Goal: Task Accomplishment & Management: Complete application form

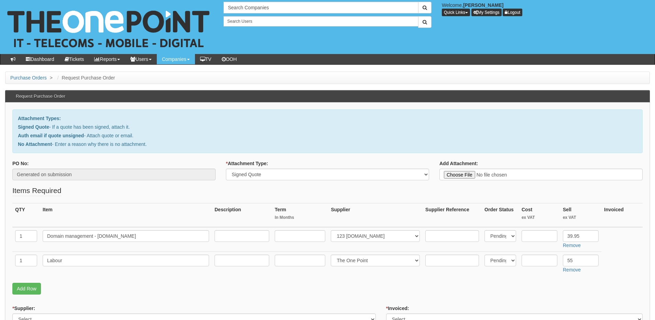
select select "Signed Quote"
select select "17"
select select "81"
click at [294, 231] on input "text" at bounding box center [300, 236] width 51 height 12
click at [260, 238] on input "text" at bounding box center [242, 236] width 55 height 12
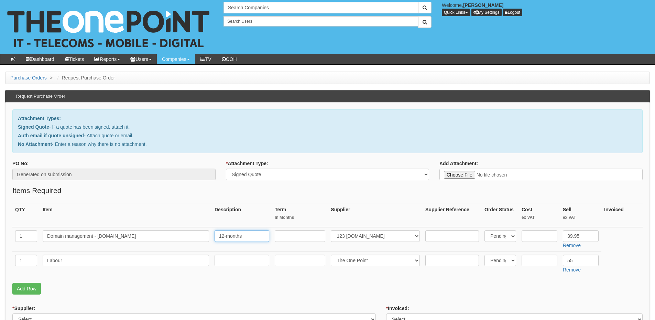
type input "12-months"
click at [281, 237] on input "text" at bounding box center [300, 236] width 51 height 12
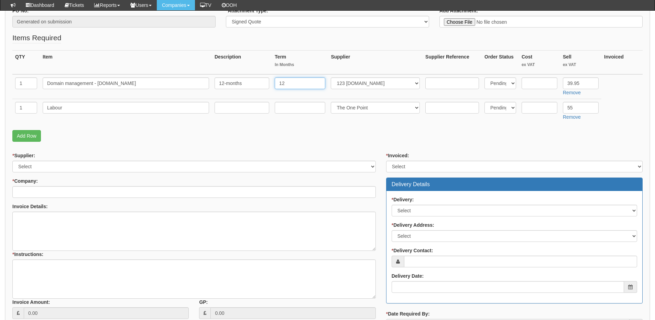
scroll to position [138, 0]
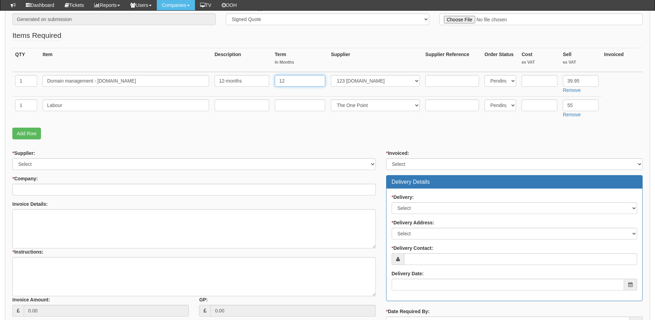
type input "12"
click at [72, 164] on select "Select 123 REG.co.uk 1Password 3 4Gon AA Jones Electric Ltd Abzorb Access Group…" at bounding box center [194, 164] width 364 height 12
select select "124"
click at [12, 158] on select "Select 123 REG.co.uk 1Password 3 4Gon AA Jones Electric Ltd Abzorb Access Group…" at bounding box center [194, 164] width 364 height 12
click at [57, 191] on input "* Company:" at bounding box center [194, 190] width 364 height 12
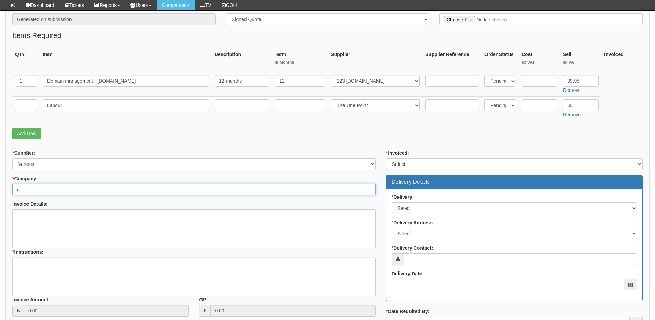
type input "c"
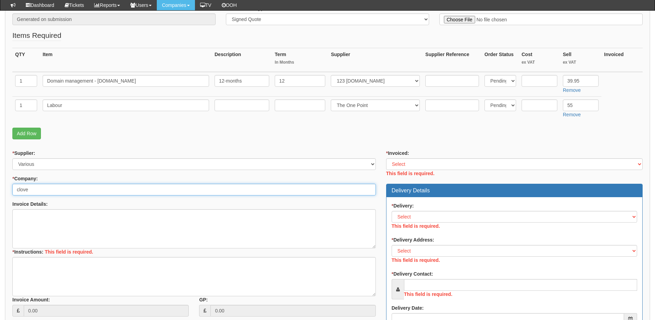
click at [57, 191] on input "clove" at bounding box center [194, 190] width 364 height 12
type input "c"
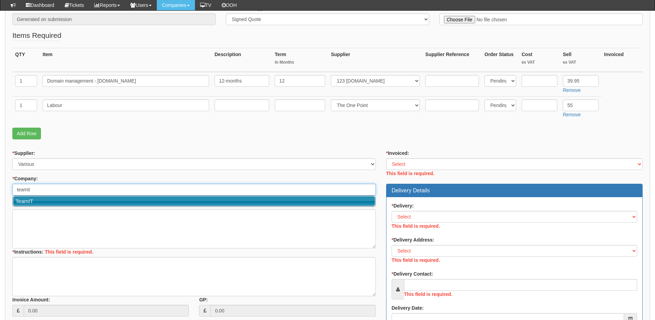
click at [55, 199] on link "TeamIT" at bounding box center [194, 201] width 362 height 10
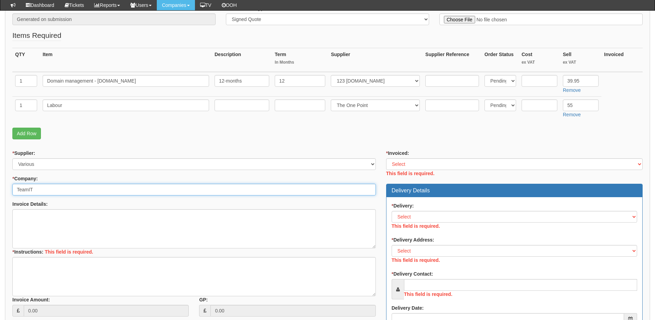
type input "TeamIT"
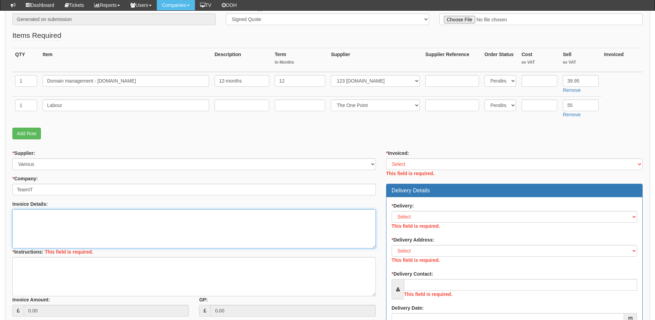
click at [41, 222] on textarea "Invoice Details:" at bounding box center [194, 228] width 364 height 39
click at [54, 227] on textarea "Invoice Details:" at bounding box center [194, 228] width 364 height 39
paste textarea "Clover access"
type textarea "Clover access"
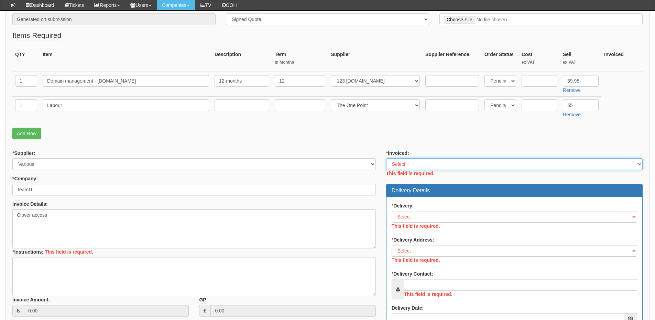
click at [400, 167] on select "Select Yes No N/A STB (part of order)" at bounding box center [514, 164] width 257 height 12
select select "2"
click at [386, 158] on select "Select Yes No N/A STB (part of order)" at bounding box center [514, 164] width 257 height 12
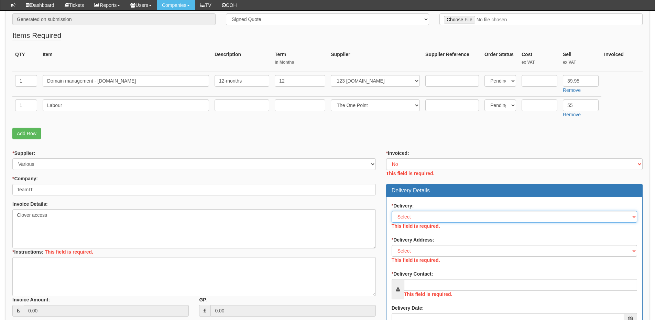
click at [411, 219] on div "* Delivery: Select No Not Applicable Yes This field is required." at bounding box center [515, 216] width 246 height 29
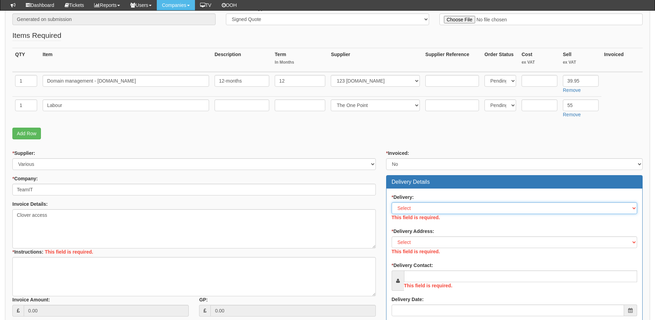
select select "3"
click at [392, 202] on select "Select No Not Applicable Yes" at bounding box center [515, 208] width 246 height 12
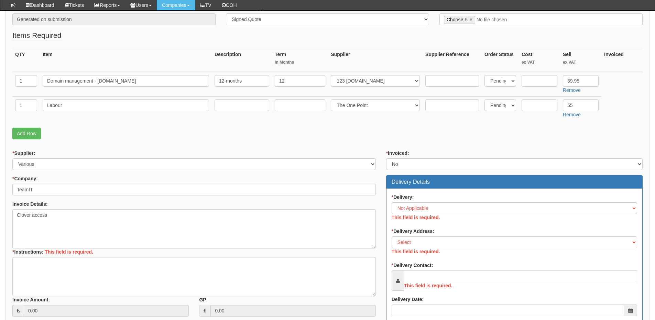
click at [413, 235] on div "* Delivery Address: Select Not Applicable Main Address - WF8 4HY Other This fie…" at bounding box center [515, 242] width 246 height 29
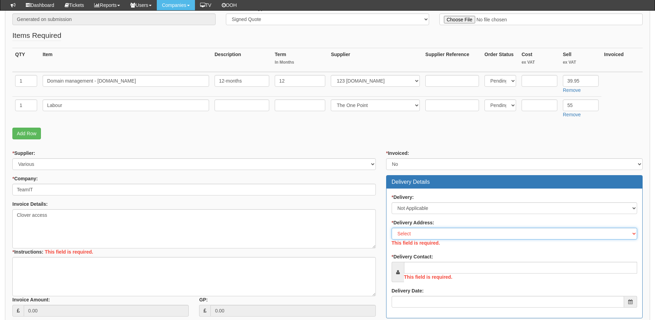
click at [409, 235] on select "Select Not Applicable Main Address - WF8 4HY Other" at bounding box center [515, 234] width 246 height 12
select select "N/A"
click at [392, 228] on select "Select Not Applicable Main Address - WF8 4HY Other" at bounding box center [515, 234] width 246 height 12
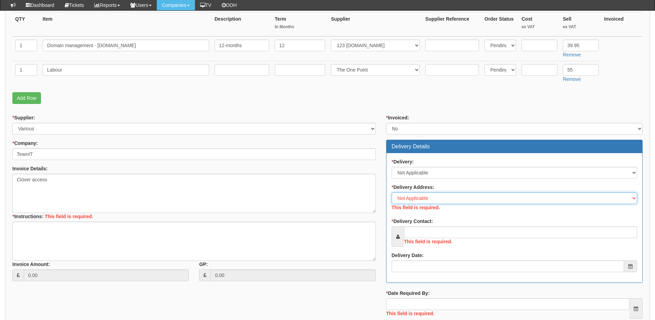
scroll to position [206, 0]
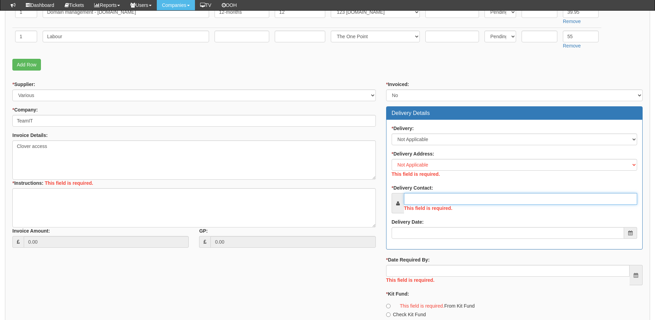
click at [422, 197] on div "This field is required." at bounding box center [515, 203] width 246 height 20
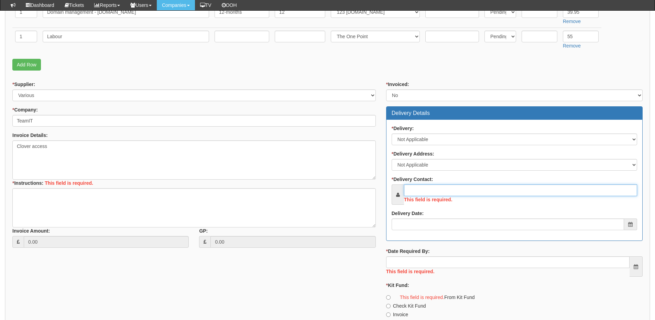
click at [419, 192] on input "* Delivery Contact:" at bounding box center [520, 190] width 233 height 12
paste input "Claire Duxbury"
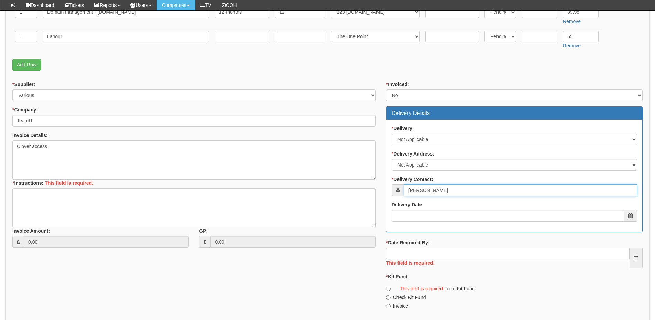
type input "Claire Duxbury"
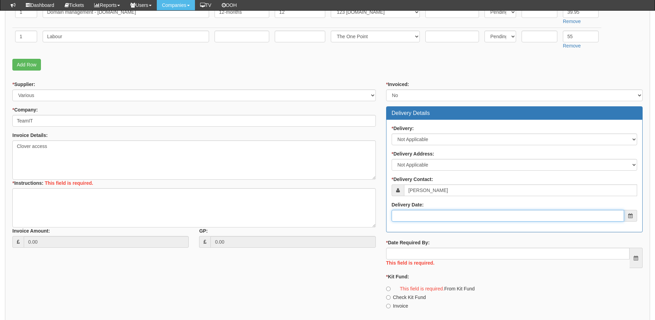
click at [416, 215] on input "Delivery Date:" at bounding box center [508, 216] width 233 height 12
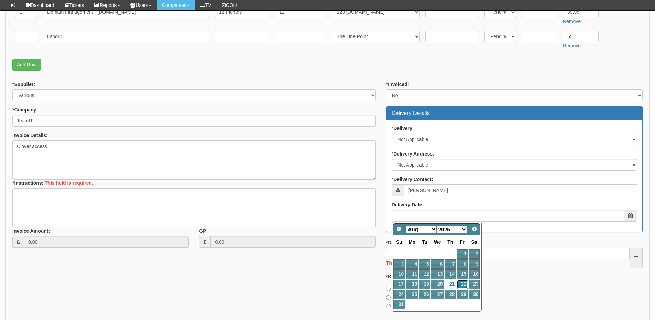
click at [463, 281] on link "22" at bounding box center [462, 284] width 11 height 9
type input "[DATE]"
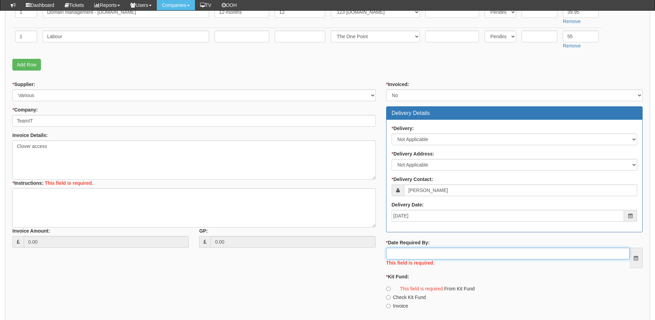
click at [448, 256] on input "* Date Required By:" at bounding box center [508, 254] width 244 height 12
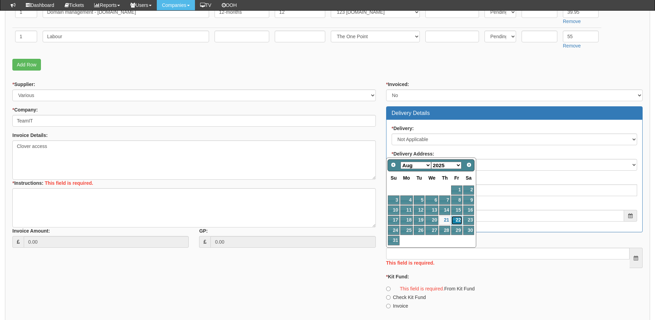
click at [457, 220] on link "22" at bounding box center [456, 220] width 11 height 9
type input "[DATE]"
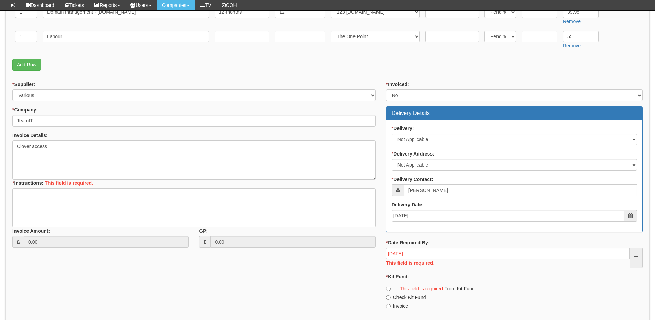
click at [402, 305] on label "Invoice" at bounding box center [397, 305] width 22 height 7
click at [391, 291] on input "Invoice" at bounding box center [388, 289] width 4 height 4
radio input "true"
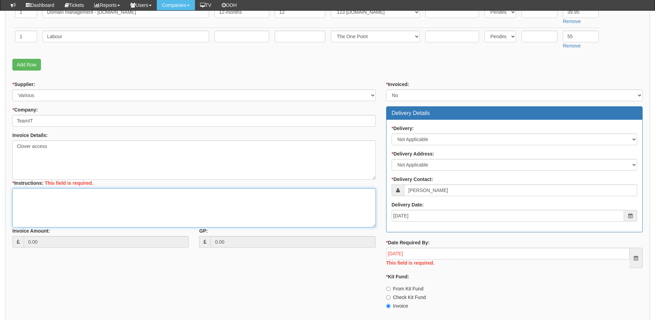
click at [130, 207] on textarea "* Instructions:" at bounding box center [194, 207] width 364 height 39
click at [51, 203] on textarea "* Instructions:" at bounding box center [194, 207] width 364 height 39
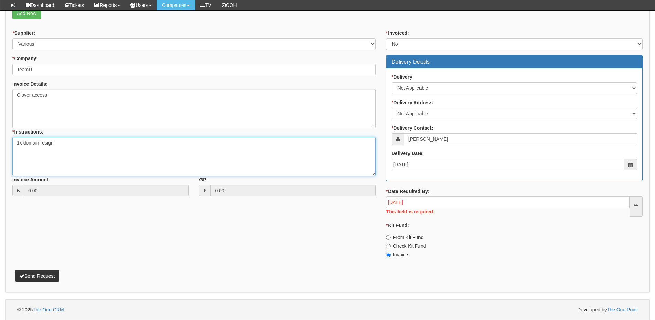
type textarea "1x domain resign"
click at [42, 273] on button "Send Request" at bounding box center [37, 276] width 44 height 12
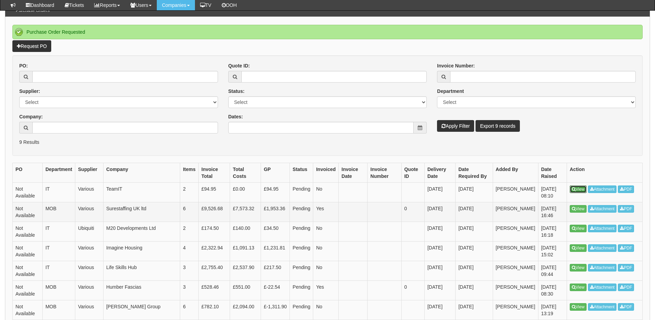
scroll to position [69, 0]
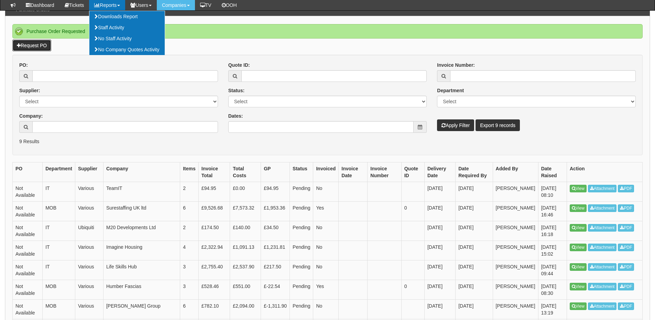
click at [36, 46] on link "Request PO" at bounding box center [31, 46] width 39 height 12
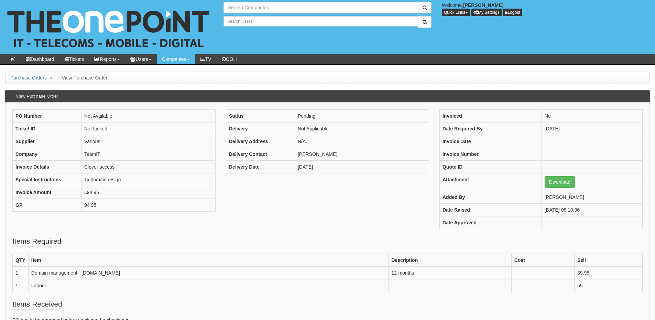
type input "Search Companies"
type input "Search Users"
drag, startPoint x: 81, startPoint y: 273, endPoint x: 131, endPoint y: 274, distance: 50.2
click at [131, 274] on td "Domain management - cloverbrickwork.co.uk" at bounding box center [208, 272] width 360 height 13
copy td "cloverbrickwork.co.uk"
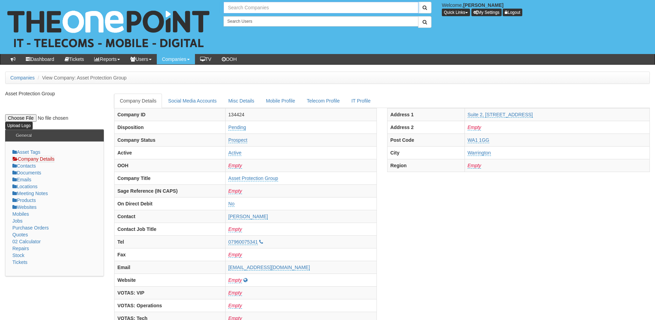
click at [253, 6] on input "text" at bounding box center [321, 8] width 195 height 12
click at [253, 24] on link "NHS City Healthcare Partnership CIC - CHCP" at bounding box center [321, 19] width 194 height 10
type input "NHS City Healthcare Partnership CIC - CHCP"
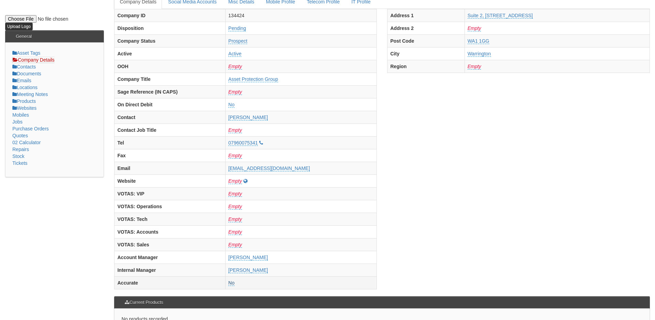
scroll to position [34, 0]
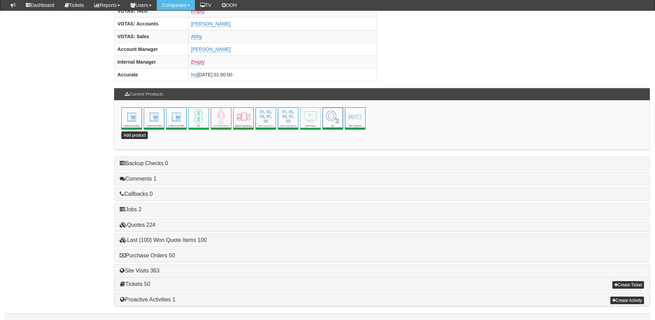
scroll to position [304, 0]
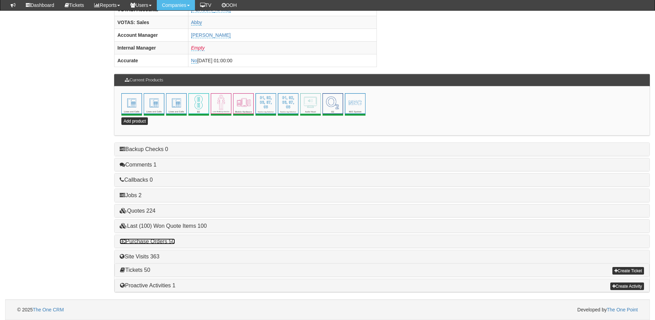
click at [160, 243] on link "Purchase Orders 50" at bounding box center [147, 241] width 55 height 6
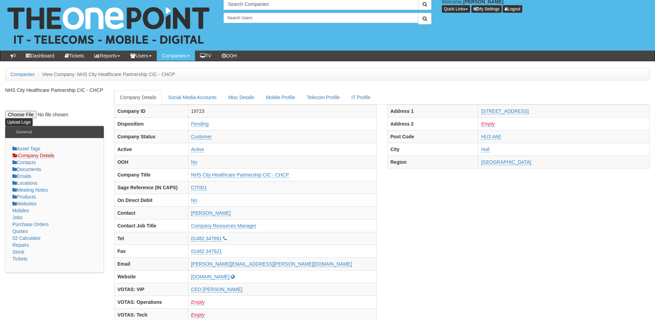
scroll to position [0, 0]
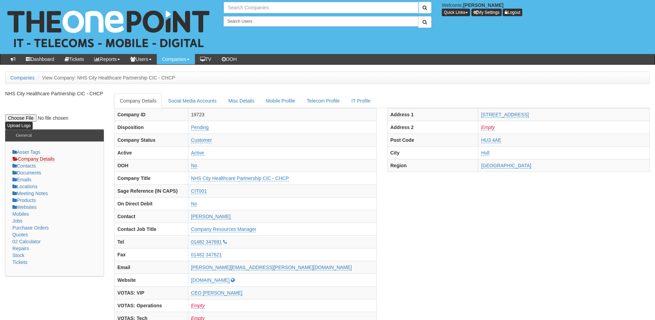
click at [251, 10] on input "text" at bounding box center [321, 8] width 195 height 12
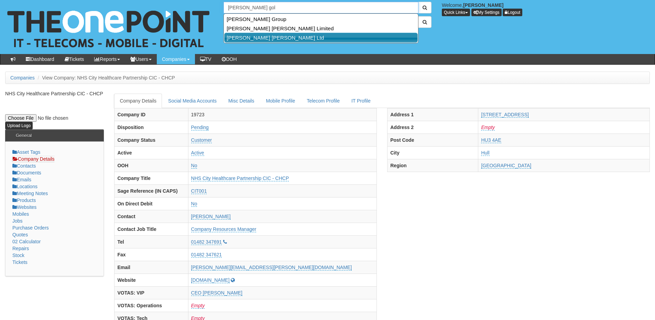
click at [249, 40] on link "[PERSON_NAME] [PERSON_NAME] Ltd" at bounding box center [321, 38] width 194 height 10
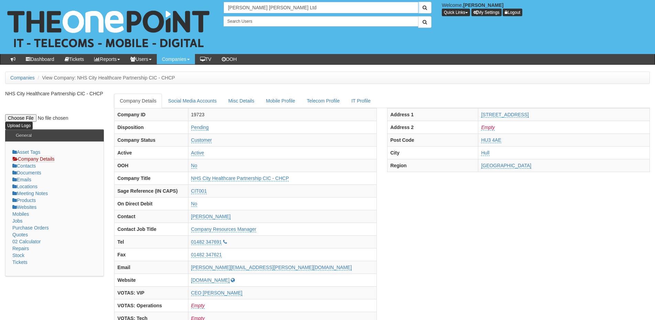
type input "[PERSON_NAME] [PERSON_NAME] Ltd"
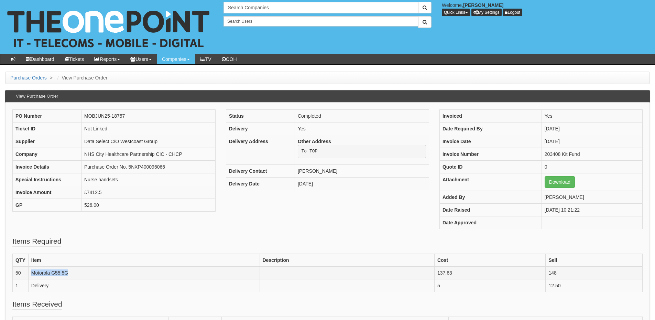
drag, startPoint x: 71, startPoint y: 271, endPoint x: 32, endPoint y: 274, distance: 39.3
click at [32, 274] on td "Motorola G55 5G" at bounding box center [143, 272] width 231 height 13
copy td "Motorola G55 5G"
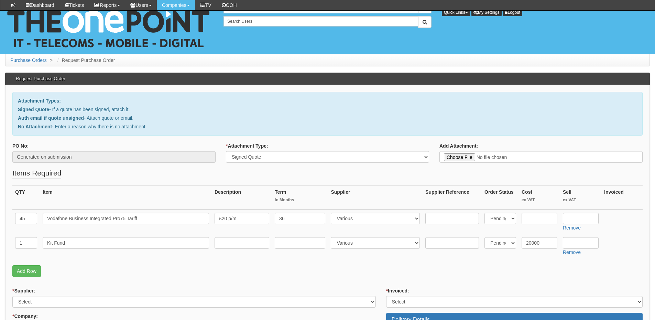
select select "Signed Quote"
select select "124"
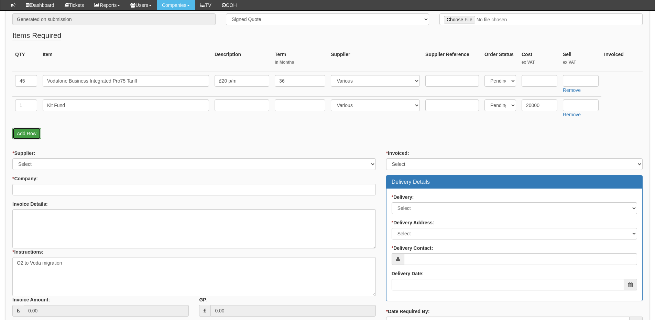
click at [33, 129] on link "Add Row" at bounding box center [26, 134] width 29 height 12
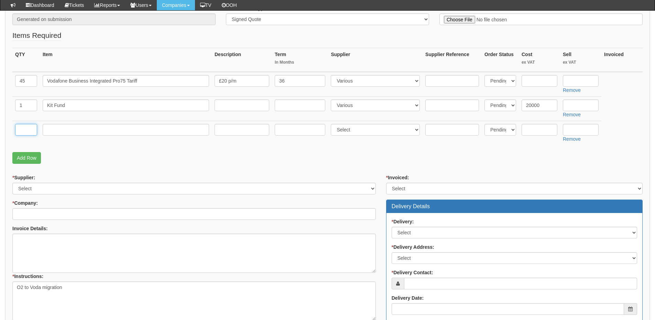
click at [34, 131] on input "text" at bounding box center [26, 130] width 22 height 12
type input "1"
click at [69, 133] on input "text" at bounding box center [126, 130] width 166 height 12
type input "Box Bonus"
drag, startPoint x: 24, startPoint y: 128, endPoint x: 15, endPoint y: 130, distance: 10.0
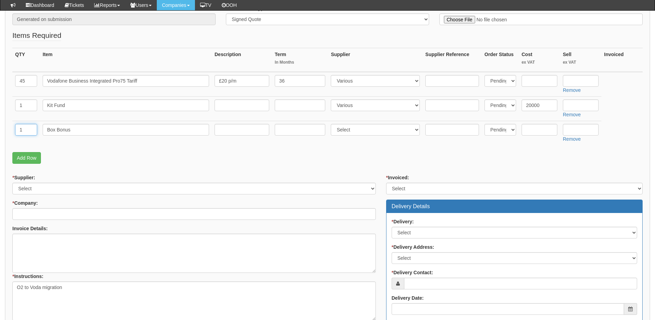
click at [15, 130] on td "1" at bounding box center [26, 133] width 28 height 24
type input "45"
click at [588, 131] on input "text" at bounding box center [581, 130] width 36 height 12
type input "180"
click at [579, 82] on input "text" at bounding box center [581, 81] width 36 height 12
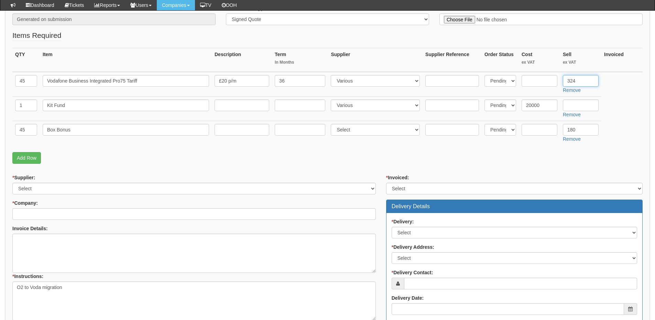
type input "324"
click at [347, 127] on select "Select 123 REG.co.uk 1Password 3 4Gon AA Jones Electric Ltd Abzorb Access Group…" at bounding box center [375, 130] width 89 height 12
select select "124"
click at [333, 124] on select "Select 123 REG.co.uk 1Password 3 4Gon AA Jones Electric Ltd Abzorb Access Group…" at bounding box center [375, 130] width 89 height 12
click at [23, 156] on link "Add Row" at bounding box center [26, 158] width 29 height 12
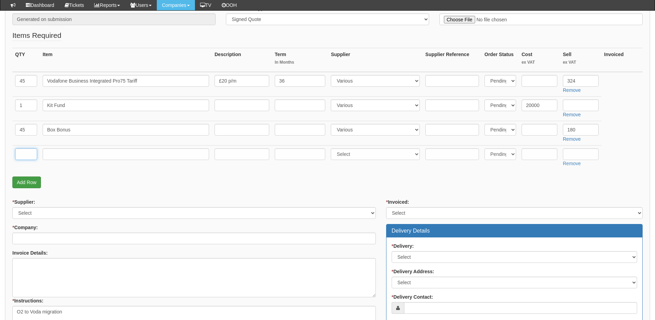
click at [23, 156] on input "text" at bounding box center [26, 154] width 22 height 12
click at [24, 184] on link "Add Row" at bounding box center [26, 182] width 29 height 12
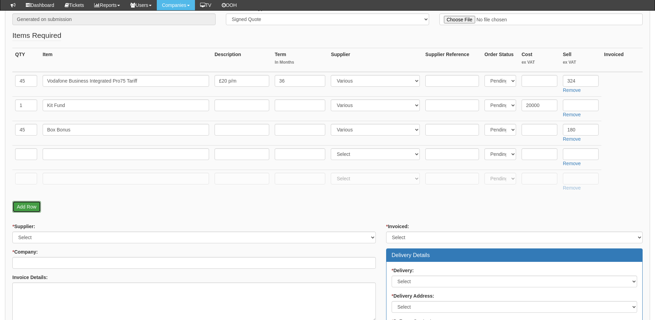
click at [29, 207] on link "Add Row" at bounding box center [26, 207] width 29 height 12
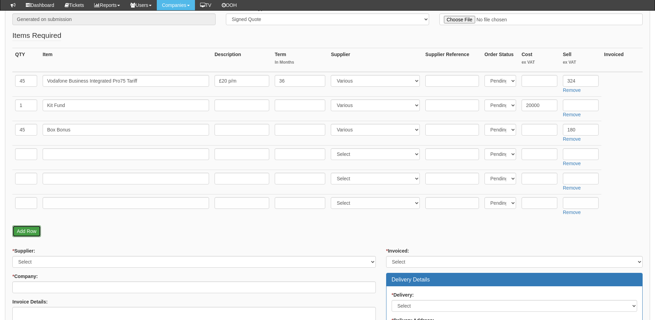
click at [26, 234] on link "Add Row" at bounding box center [26, 231] width 29 height 12
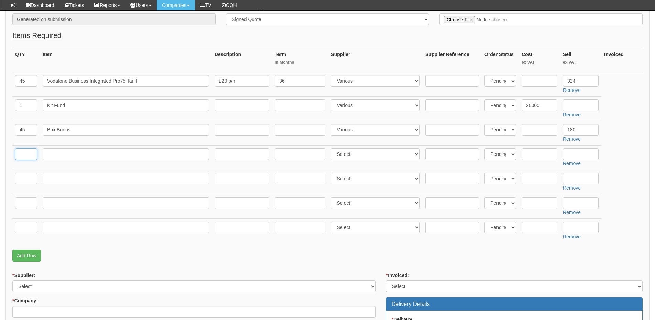
click at [27, 152] on input "text" at bounding box center [26, 154] width 22 height 12
click at [68, 153] on input "text" at bounding box center [126, 154] width 166 height 12
paste input "iPhone 16e 128GB"
type input "iPhone 16e 128GB"
click at [32, 154] on input "text" at bounding box center [26, 154] width 22 height 12
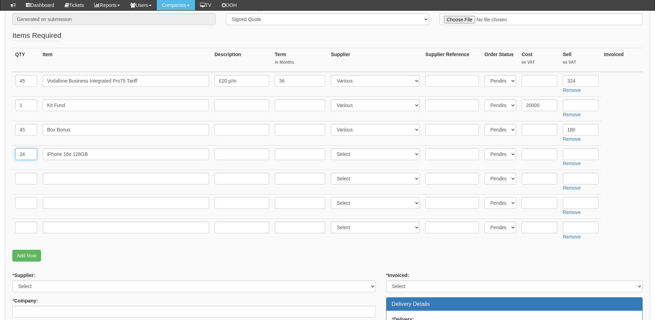
type input "24"
click at [536, 151] on input "text" at bounding box center [540, 154] width 36 height 12
type input "445"
click at [571, 116] on link "Remove" at bounding box center [572, 115] width 18 height 6
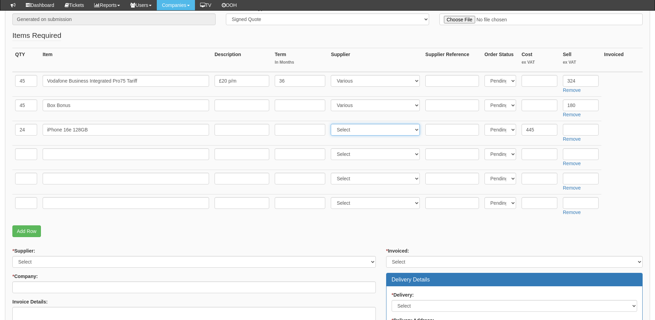
click at [358, 128] on select "Select 123 REG.co.uk 1Password 3 4Gon AA Jones Electric Ltd Abzorb Access Group…" at bounding box center [375, 130] width 89 height 12
select select "54"
click at [333, 124] on select "Select 123 REG.co.uk 1Password 3 4Gon AA Jones Electric Ltd Abzorb Access Group…" at bounding box center [375, 130] width 89 height 12
click at [68, 161] on td at bounding box center [126, 157] width 172 height 24
click at [68, 153] on input "text" at bounding box center [126, 154] width 166 height 12
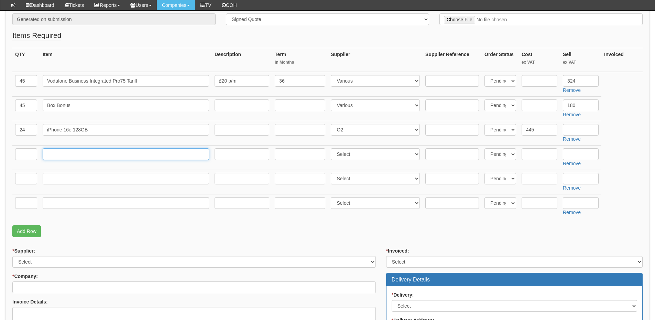
paste input "iPhone 16 128GB"
type input "iPhone 16 128GB"
click at [20, 156] on input "text" at bounding box center [26, 154] width 22 height 12
type input "3"
click at [539, 151] on input "text" at bounding box center [540, 154] width 36 height 12
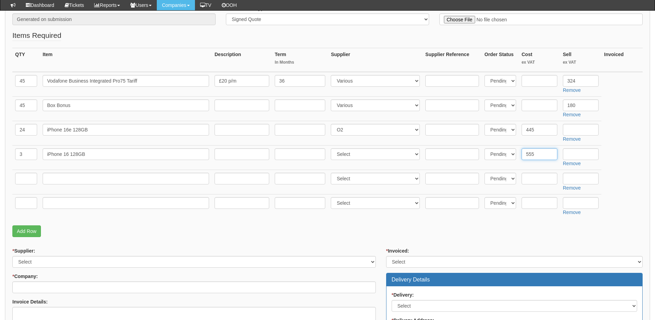
type input "555"
click at [371, 156] on select "Select 123 REG.co.uk 1Password 3 4Gon AA Jones Electric Ltd Abzorb Access Group…" at bounding box center [375, 154] width 89 height 12
select select "54"
click at [333, 148] on select "Select 123 REG.co.uk 1Password 3 4Gon AA Jones Electric Ltd Abzorb Access Group…" at bounding box center [375, 154] width 89 height 12
click at [93, 180] on input "text" at bounding box center [126, 179] width 166 height 12
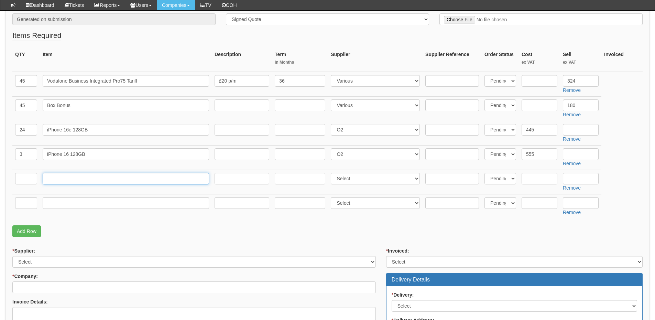
paste input "iPhone 16 Pro 128GB"
type input "iPhone 16 Pro 128GB"
click at [14, 178] on td at bounding box center [26, 182] width 28 height 24
click at [17, 178] on input "text" at bounding box center [26, 179] width 22 height 12
type input "6"
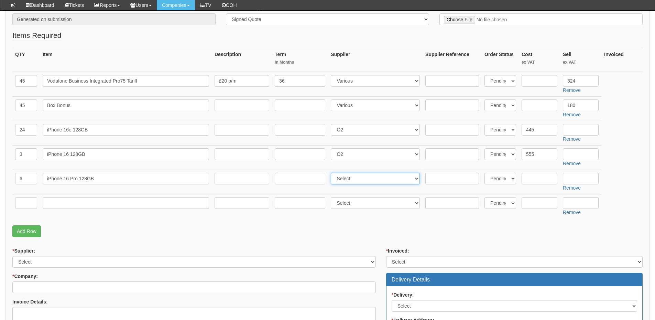
drag, startPoint x: 382, startPoint y: 180, endPoint x: 377, endPoint y: 181, distance: 5.1
click at [382, 180] on select "Select 123 REG.co.uk 1Password 3 4Gon AA Jones Electric Ltd Abzorb Access Group…" at bounding box center [375, 179] width 89 height 12
select select "54"
click at [333, 173] on select "Select 123 REG.co.uk 1Password 3 4Gon AA Jones Electric Ltd Abzorb Access Group…" at bounding box center [375, 179] width 89 height 12
click at [533, 179] on input "text" at bounding box center [540, 179] width 36 height 12
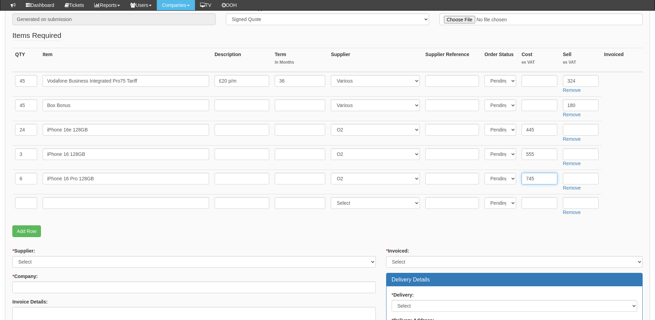
type input "745"
click at [28, 205] on input "text" at bounding box center [26, 203] width 22 height 12
type input "5"
click at [86, 206] on input "text" at bounding box center [126, 203] width 166 height 12
paste input "iPhone 16 Pro Max 256GB"
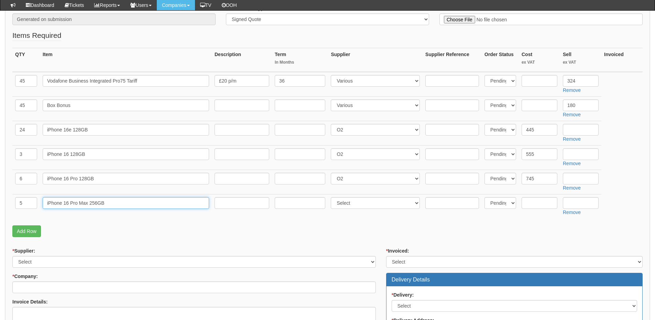
type input "iPhone 16 Pro Max 256GB"
click at [352, 205] on select "Select 123 REG.co.uk 1Password 3 4Gon AA Jones Electric Ltd Abzorb Access Group…" at bounding box center [375, 203] width 89 height 12
select select "54"
click at [333, 197] on select "Select 123 REG.co.uk 1Password 3 4Gon AA Jones Electric Ltd Abzorb Access Group…" at bounding box center [375, 203] width 89 height 12
click at [526, 203] on input "text" at bounding box center [540, 203] width 36 height 12
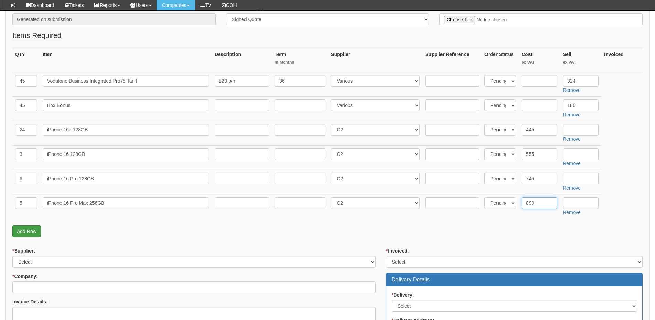
type input "890"
click at [18, 235] on link "Add Row" at bounding box center [26, 231] width 29 height 12
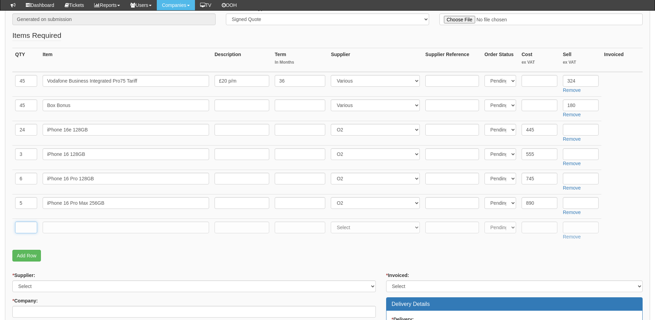
click at [22, 229] on input "text" at bounding box center [26, 227] width 22 height 12
type input "1"
click at [55, 227] on input "text" at bounding box center [126, 227] width 166 height 12
click at [51, 226] on input "upfront payment" at bounding box center [126, 227] width 166 height 12
type input "Upfront payment"
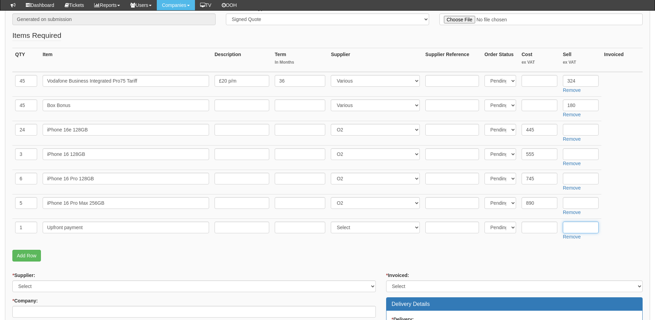
click at [584, 227] on input "text" at bounding box center [581, 227] width 36 height 12
type input "1265"
click at [32, 257] on link "Add Row" at bounding box center [26, 256] width 29 height 12
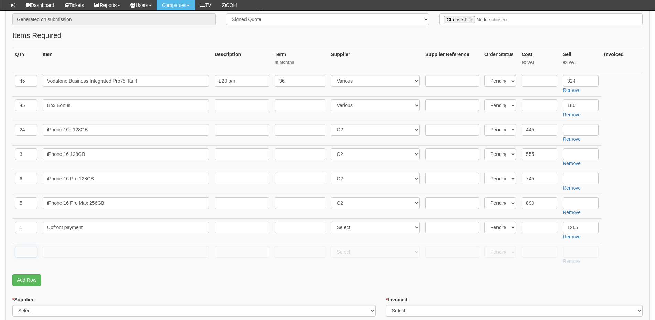
click at [27, 251] on input "text" at bounding box center [26, 252] width 22 height 12
type input "1"
click at [55, 252] on input "text" at bounding box center [126, 252] width 166 height 12
type input "Delivery"
click at [585, 252] on input "text" at bounding box center [581, 252] width 36 height 12
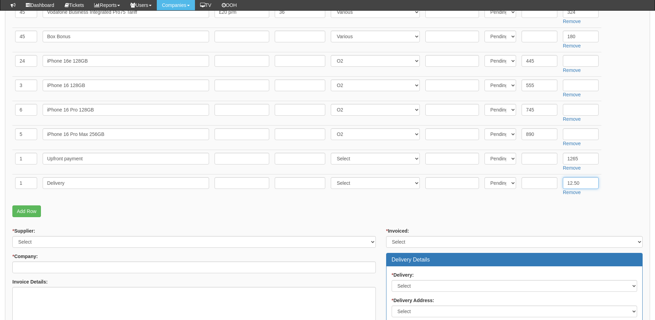
scroll to position [241, 0]
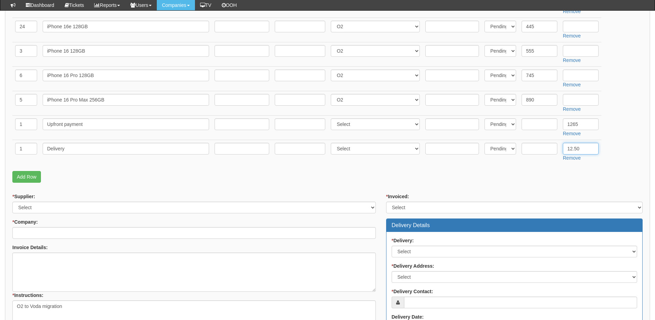
type input "12.50"
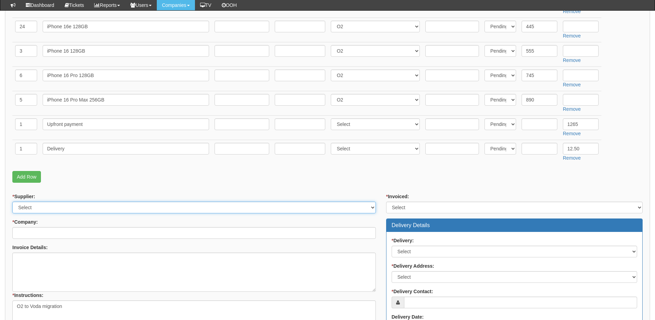
click at [61, 208] on select "Select 123 REG.co.uk 1Password 3 4Gon AA Jones Electric Ltd Abzorb Access Group…" at bounding box center [194, 208] width 364 height 12
select select "124"
click at [12, 202] on select "Select 123 REG.co.uk 1Password 3 4Gon AA Jones Electric Ltd Abzorb Access Group…" at bounding box center [194, 208] width 364 height 12
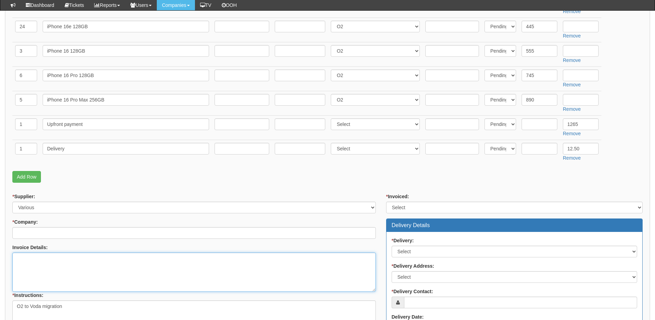
click at [31, 268] on textarea "Invoice Details:" at bounding box center [194, 271] width 364 height 39
click at [39, 258] on textarea "Additionalquote sgned off for the kit" at bounding box center [194, 271] width 364 height 39
click at [21, 271] on textarea "Additional quote signed off for the kit" at bounding box center [194, 271] width 364 height 39
click at [111, 256] on textarea "Additional quote signed off for the kit" at bounding box center [194, 271] width 364 height 39
type textarea "Additional quote signed off for the kit"
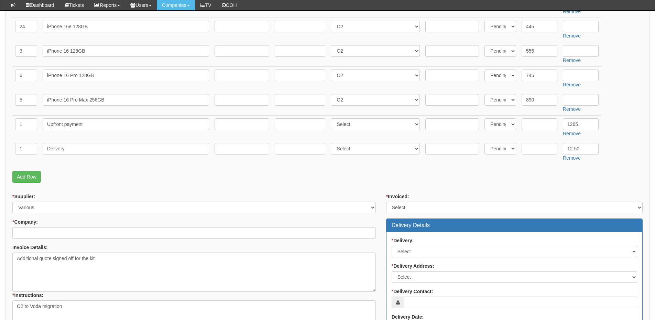
click at [405, 214] on div "* Invoiced: Select Yes No N/A STB (part of order) Delivery Details * Delivery: …" at bounding box center [514, 305] width 267 height 225
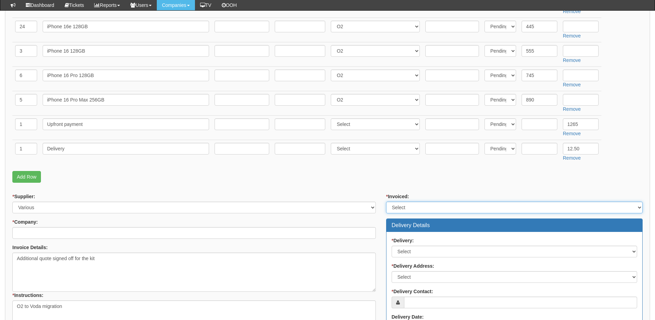
click at [406, 212] on select "Select Yes No N/A STB (part of order)" at bounding box center [514, 208] width 257 height 12
select select "2"
click at [386, 202] on select "Select Yes No N/A STB (part of order)" at bounding box center [514, 208] width 257 height 12
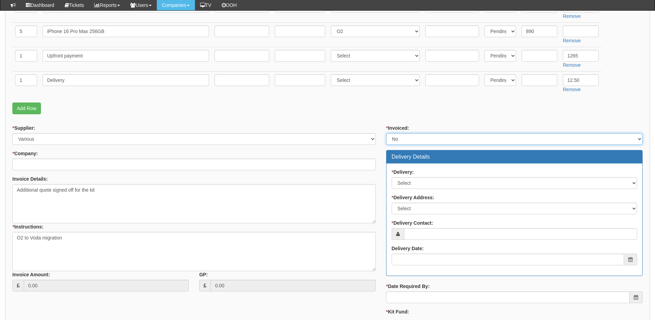
scroll to position [310, 0]
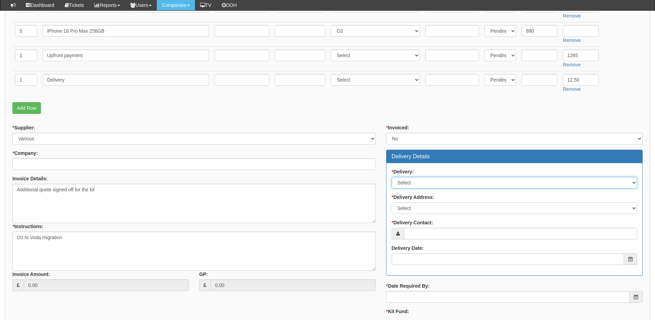
drag, startPoint x: 416, startPoint y: 179, endPoint x: 416, endPoint y: 187, distance: 8.9
click at [416, 179] on select "Select No Not Applicable Yes" at bounding box center [515, 183] width 246 height 12
select select "1"
click at [392, 177] on select "Select No Not Applicable Yes" at bounding box center [515, 183] width 246 height 12
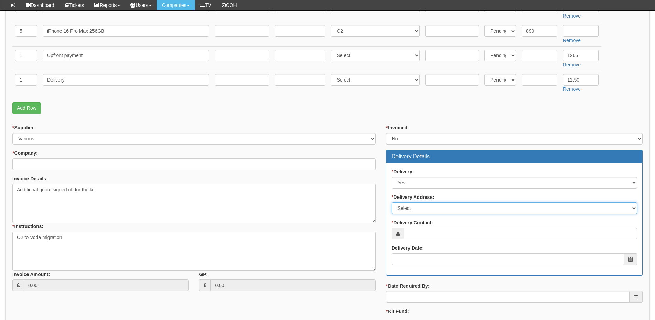
click at [416, 209] on select "Select Not Applicable Other" at bounding box center [515, 208] width 246 height 12
select select "other"
click at [392, 202] on select "Select Not Applicable Other" at bounding box center [515, 208] width 246 height 12
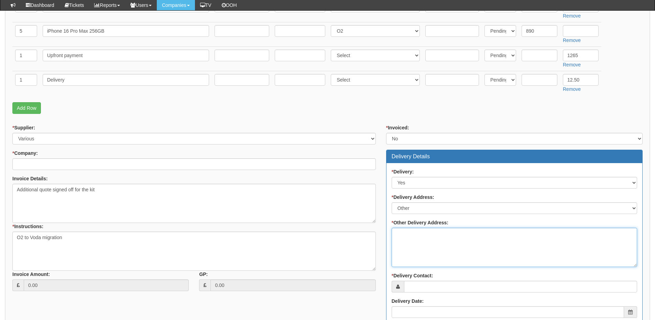
click at [412, 240] on textarea "* Other Delivery Address:" at bounding box center [515, 247] width 246 height 39
paste textarea "[PERSON_NAME] and [PERSON_NAME] Ltd ([GEOGRAPHIC_DATA]) [STREET_ADDRESS]"
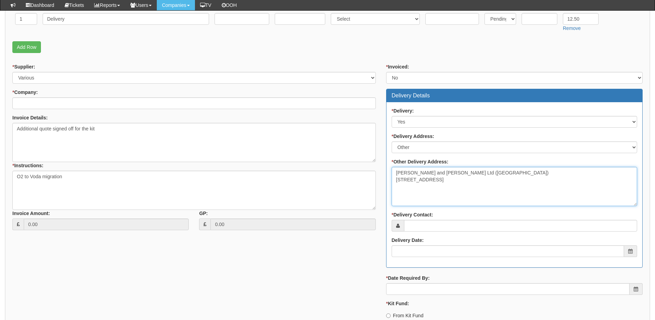
scroll to position [378, 0]
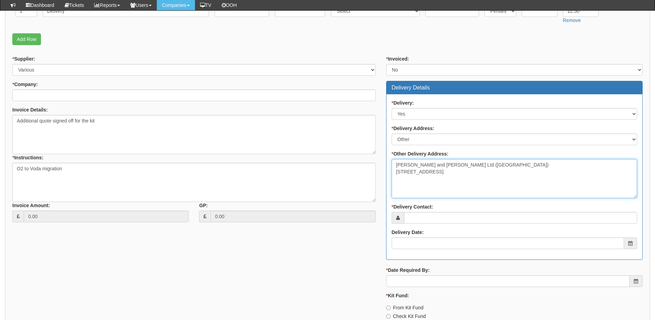
type textarea "[PERSON_NAME] and [PERSON_NAME] Ltd ([GEOGRAPHIC_DATA]) [STREET_ADDRESS]"
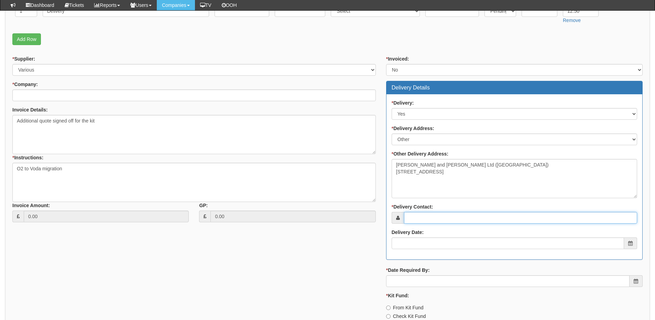
click at [415, 218] on input "* Delivery Contact:" at bounding box center [520, 218] width 233 height 12
click at [420, 219] on input "* Delivery Contact:" at bounding box center [520, 218] width 233 height 12
paste input "[PERSON_NAME]"
type input "[PERSON_NAME]"
click at [420, 249] on div "* Delivery: Select No Not Applicable Yes * Delivery Address: Select Not Applica…" at bounding box center [515, 176] width 256 height 165
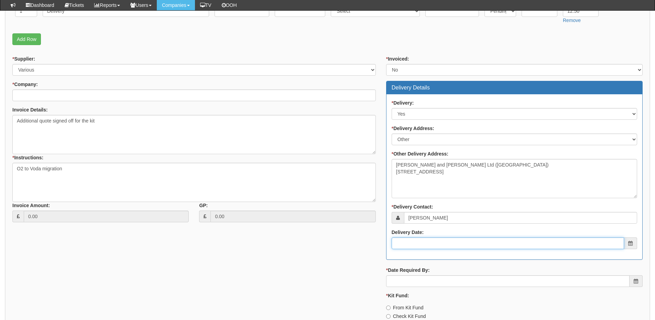
click at [421, 242] on input "Delivery Date:" at bounding box center [508, 243] width 233 height 12
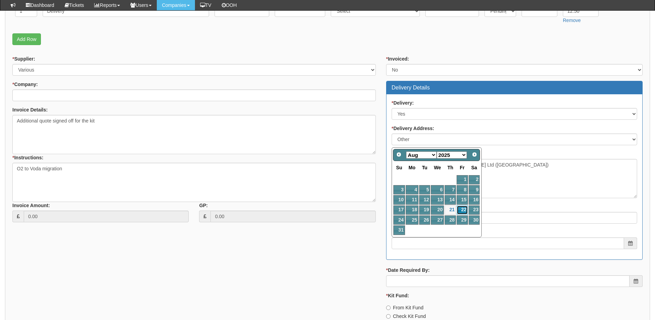
click at [466, 211] on link "22" at bounding box center [462, 209] width 11 height 9
type input "2025-08-22"
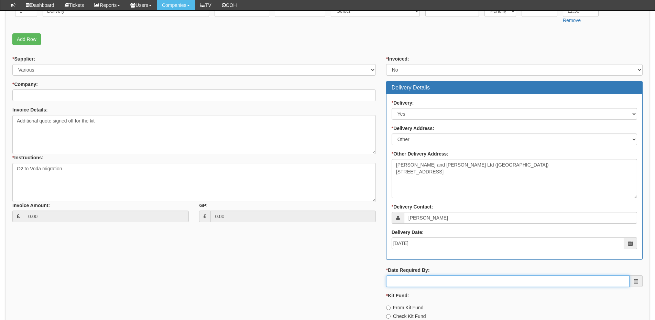
click at [443, 280] on input "* Date Required By:" at bounding box center [508, 281] width 244 height 12
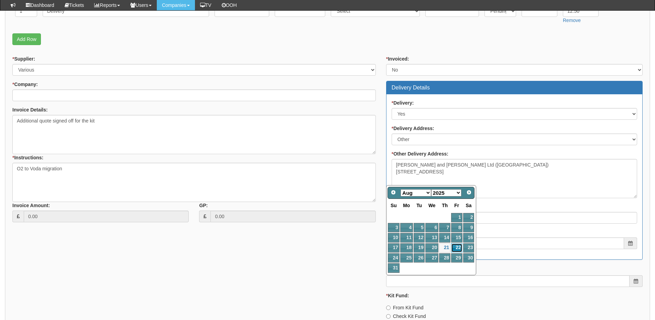
click at [455, 249] on link "22" at bounding box center [456, 247] width 11 height 9
type input "2025-08-22"
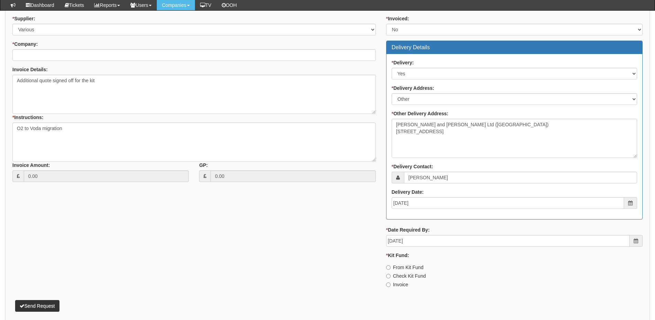
scroll to position [447, 0]
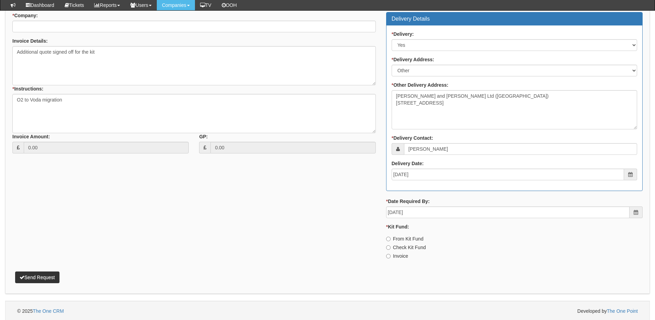
click at [398, 257] on label "Invoice" at bounding box center [397, 255] width 22 height 7
click at [391, 241] on input "Invoice" at bounding box center [388, 239] width 4 height 4
radio input "true"
click at [35, 275] on button "Send Request" at bounding box center [37, 277] width 44 height 12
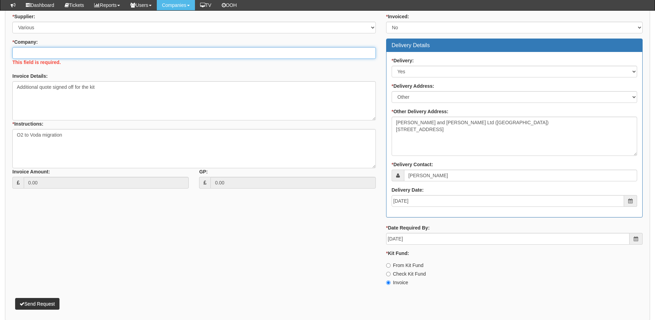
scroll to position [413, 0]
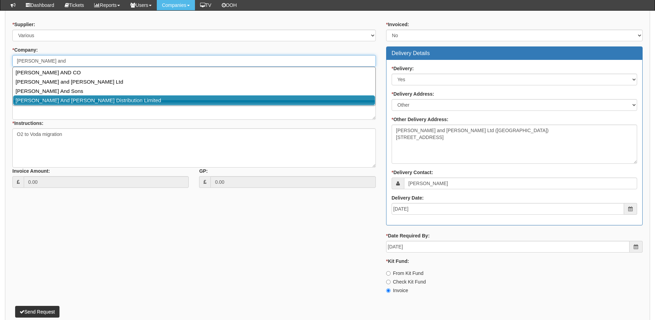
click at [55, 102] on link "[PERSON_NAME] And [PERSON_NAME] Distribution Limited" at bounding box center [194, 100] width 362 height 10
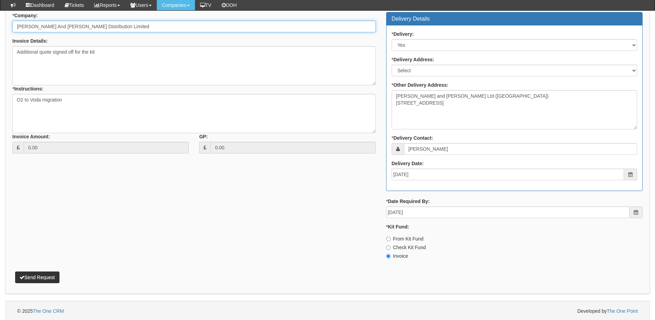
scroll to position [448, 0]
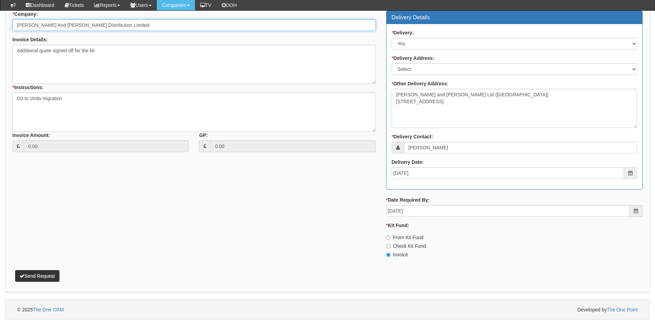
type input "[PERSON_NAME] And [PERSON_NAME] Distribution Limited"
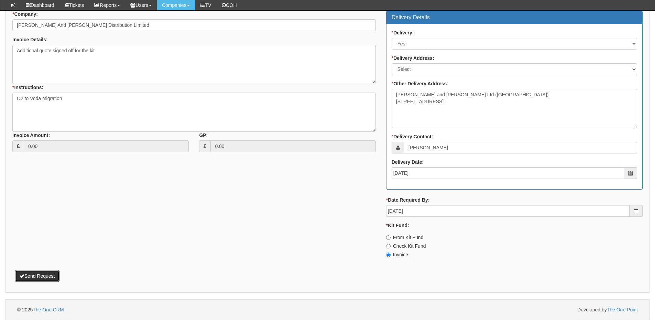
click at [52, 271] on button "Send Request" at bounding box center [37, 276] width 44 height 12
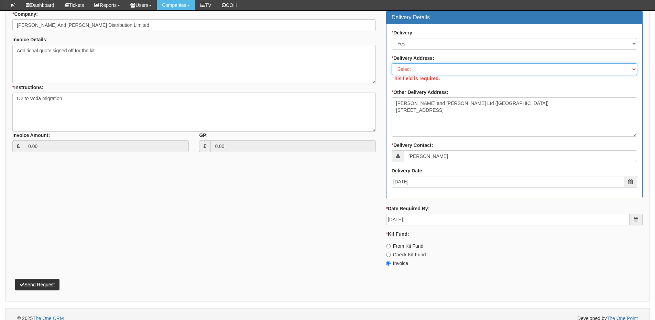
click at [417, 68] on select "Select Not Applicable Main Address - S60 2XL Other" at bounding box center [515, 69] width 246 height 12
select select "other"
click at [392, 63] on select "Select Not Applicable Main Address - S60 2XL Other" at bounding box center [515, 69] width 246 height 12
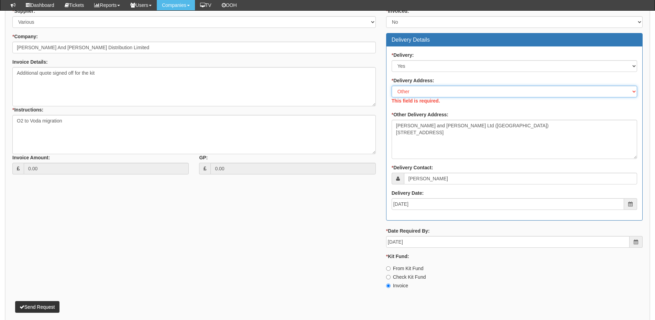
scroll to position [414, 0]
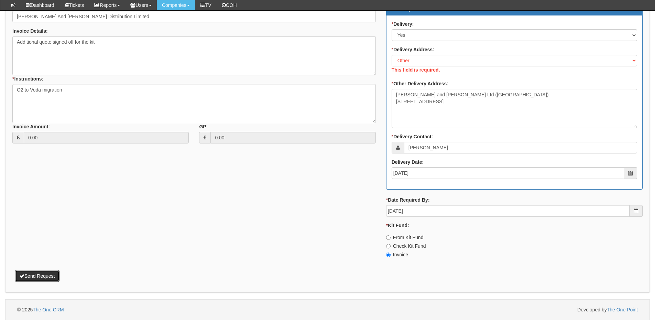
click at [39, 278] on button "Send Request" at bounding box center [37, 276] width 44 height 12
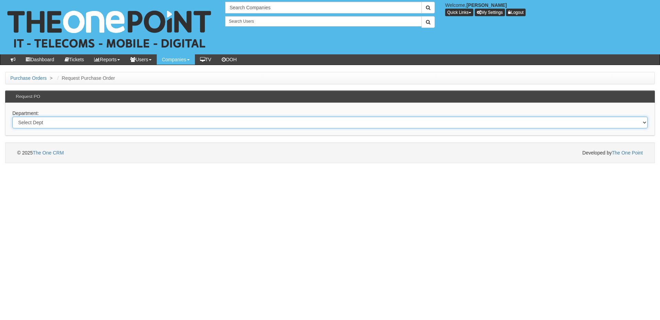
click at [97, 126] on select "Select Dept Digital Internal IT Mobiles Marketing Telecoms" at bounding box center [330, 123] width 636 height 12
select select "?pipeID=&dept=IT"
click at [12, 117] on select "Select Dept Digital Internal IT Mobiles Marketing Telecoms" at bounding box center [330, 123] width 636 height 12
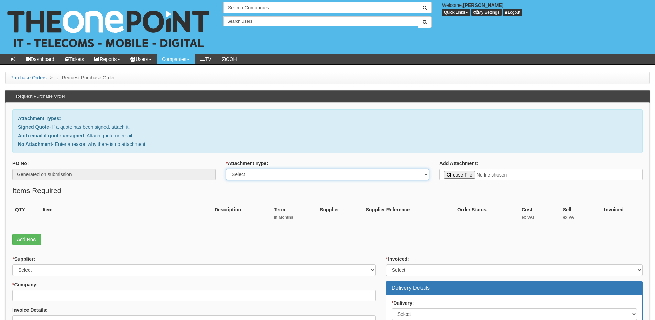
click at [244, 178] on select "Select Signed Quote Auth email with quote if unsigned No Attachment" at bounding box center [327, 175] width 203 height 12
select select "No Attachment"
click at [226, 169] on select "Select Signed Quote Auth email with quote if unsigned No Attachment" at bounding box center [327, 175] width 203 height 12
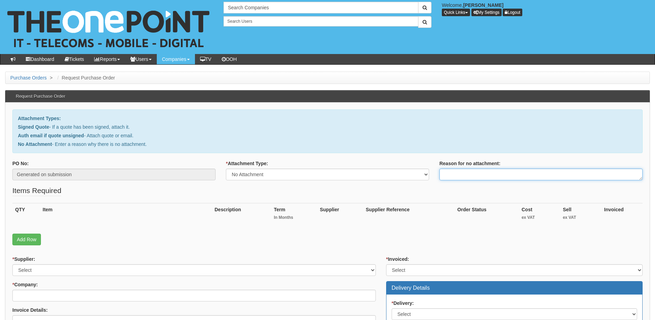
click at [465, 175] on textarea "Reason for no attachment:" at bounding box center [541, 175] width 203 height 12
click at [501, 176] on textarea "Linked to ticket 416495" at bounding box center [541, 175] width 203 height 12
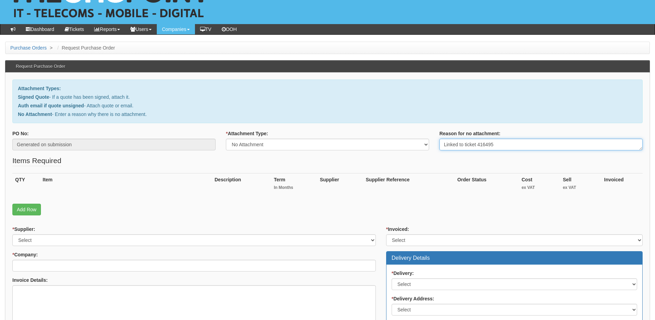
scroll to position [69, 0]
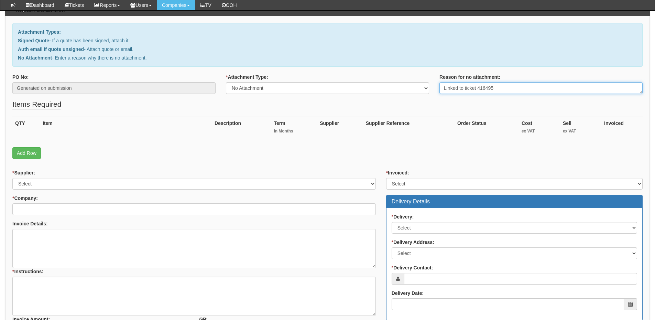
type textarea "Linked to ticket 416495"
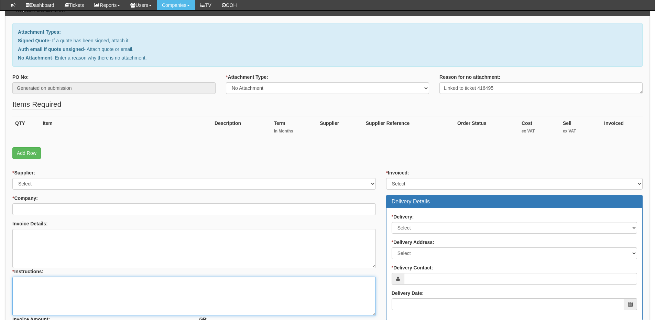
click at [67, 282] on textarea "* Instructions:" at bounding box center [194, 296] width 364 height 39
paste textarea "Linked to ticket 416495"
type textarea "Linked to ticket 416495"
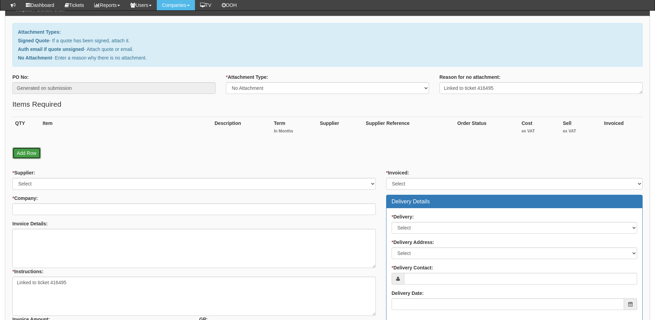
click at [28, 152] on link "Add Row" at bounding box center [26, 153] width 29 height 12
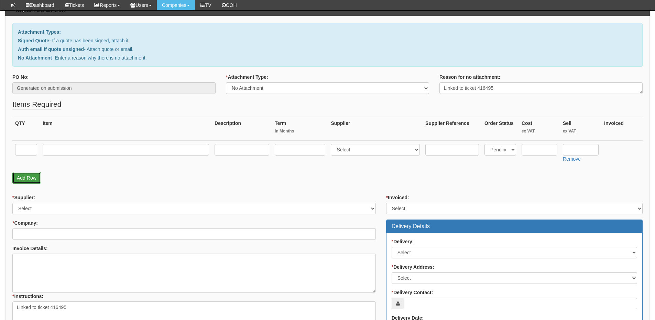
click at [28, 176] on link "Add Row" at bounding box center [26, 178] width 29 height 12
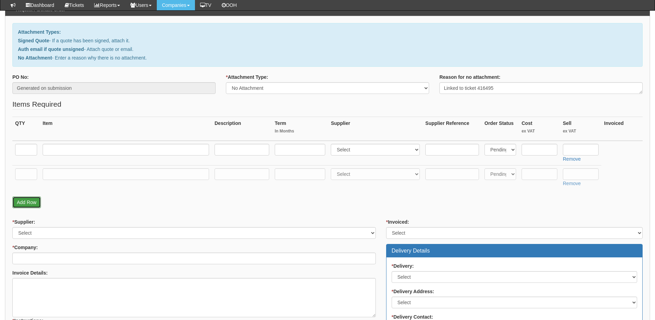
click at [29, 202] on link "Add Row" at bounding box center [26, 202] width 29 height 12
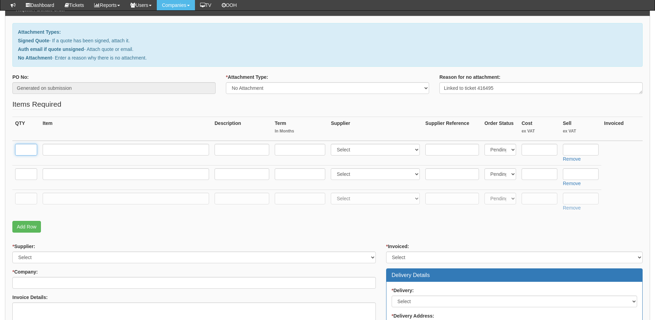
click at [29, 147] on input "text" at bounding box center [26, 150] width 22 height 12
type input "1"
click at [28, 165] on td at bounding box center [26, 177] width 28 height 24
click at [27, 180] on input "text" at bounding box center [26, 174] width 22 height 12
type input "1"
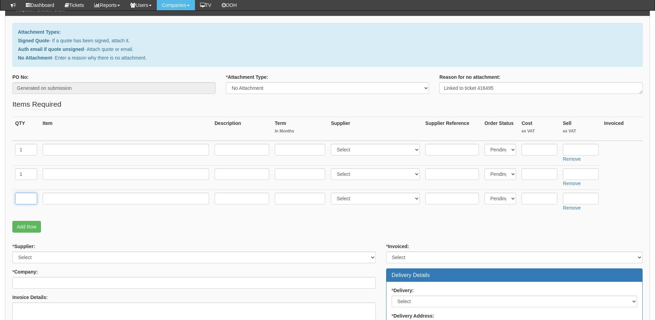
click at [20, 198] on input "text" at bounding box center [26, 199] width 22 height 12
type input "1"
click at [138, 153] on input "text" at bounding box center [126, 150] width 166 height 12
paste input "DELL Pro PC14250 Intel Core Ultra 5 235U Laptop 35.6 cm (14") Full HD+ 16 GB DD…"
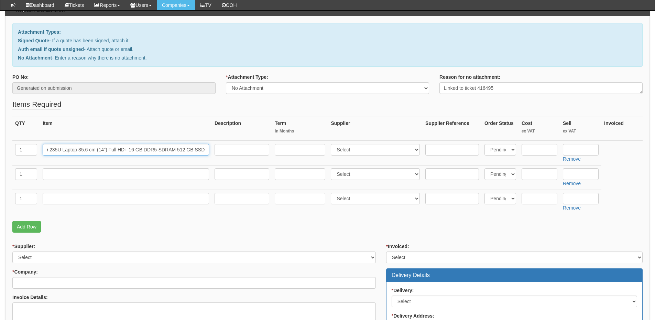
type input "DELL Pro PC14250 Intel Core Ultra 5 235U Laptop 35.6 cm (14") Full HD+ 16 GB DD…"
click at [584, 150] on input "text" at bounding box center [581, 150] width 36 height 12
type input "737.09"
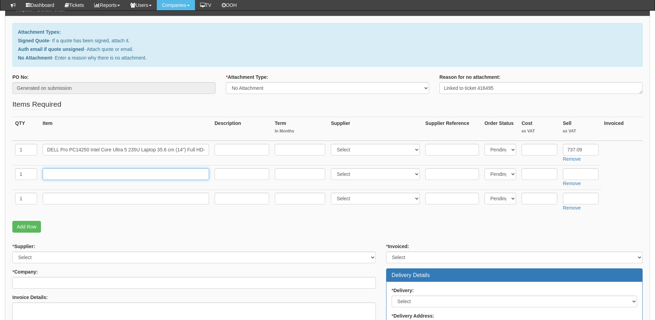
click at [65, 171] on input "text" at bounding box center [126, 174] width 166 height 12
paste input "DELL Upgrade from 1Y Basic Onsite to 3Y Basic Onsite Upgrade from 1Y Basic Onsi…"
type input "DELL Upgrade from 1Y Basic Onsite to 3Y Basic Onsite Upgrade from 1Y Basic Onsi…"
click at [362, 149] on select "Select 123 REG.co.uk 1Password 3 4Gon AA Jones Electric Ltd Abzorb Access Group…" at bounding box center [375, 150] width 89 height 12
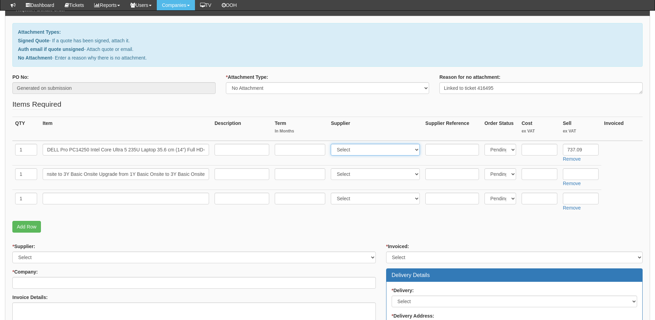
scroll to position [0, 0]
select select "220"
click at [333, 144] on select "Select 123 REG.co.uk 1Password 3 4Gon AA Jones Electric Ltd Abzorb Access Group…" at bounding box center [375, 150] width 89 height 12
click at [353, 175] on select "Select 123 REG.co.uk 1Password 3 4Gon AA Jones Electric Ltd Abzorb Access Group…" at bounding box center [375, 174] width 89 height 12
select select "220"
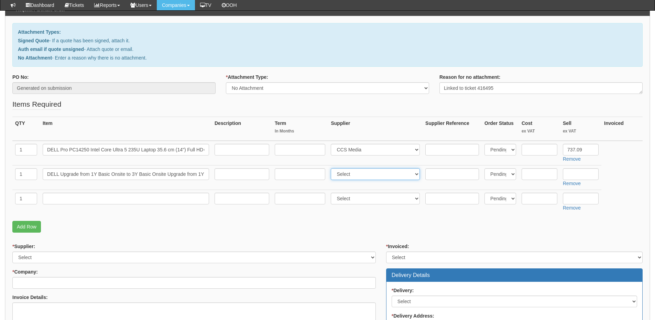
click at [333, 168] on select "Select 123 REG.co.uk 1Password 3 4Gon AA Jones Electric Ltd Abzorb Access Group…" at bounding box center [375, 174] width 89 height 12
click at [576, 173] on input "text" at bounding box center [581, 174] width 36 height 12
type input "34.99"
click at [79, 197] on input "text" at bounding box center [126, 199] width 166 height 12
paste input "Logitech Wireless Combo MK220"
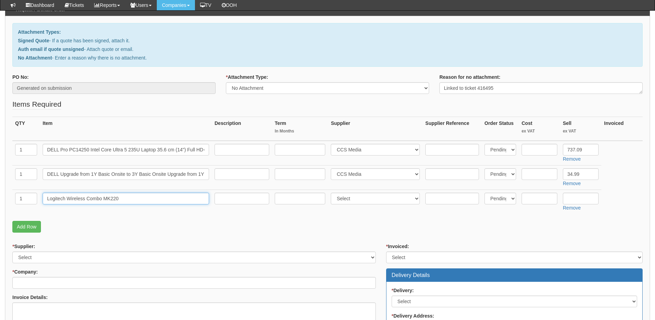
type input "Logitech Wireless Combo MK220"
click at [537, 200] on input "text" at bounding box center [540, 199] width 36 height 12
type input "24.95"
click at [539, 176] on input "text" at bounding box center [540, 174] width 36 height 12
type input "34.99"
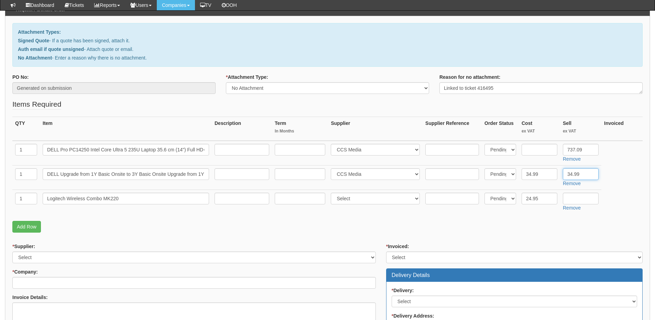
drag, startPoint x: 581, startPoint y: 174, endPoint x: 557, endPoint y: 173, distance: 23.4
click at [557, 173] on tr "1 DELL Upgrade from 1Y Basic Onsite to 3Y Basic Onsite Upgrade from 1Y Basic On…" at bounding box center [327, 177] width 630 height 24
drag, startPoint x: 594, startPoint y: 147, endPoint x: 562, endPoint y: 150, distance: 31.5
click at [562, 150] on td "737.09 Remove" at bounding box center [580, 153] width 41 height 25
click at [528, 149] on input "text" at bounding box center [540, 150] width 36 height 12
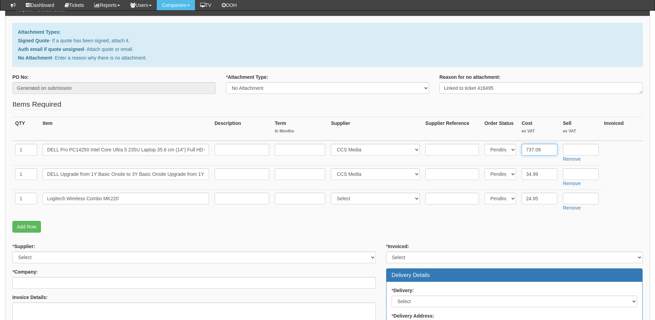
type input "737.09"
click at [361, 196] on select "Select 123 REG.co.uk 1Password 3 4Gon AA Jones Electric Ltd Abzorb Access Group…" at bounding box center [375, 199] width 89 height 12
select select "220"
click at [333, 193] on select "Select 123 REG.co.uk 1Password 3 4Gon AA Jones Electric Ltd Abzorb Access Group…" at bounding box center [375, 199] width 89 height 12
click at [22, 229] on link "Add Row" at bounding box center [26, 227] width 29 height 12
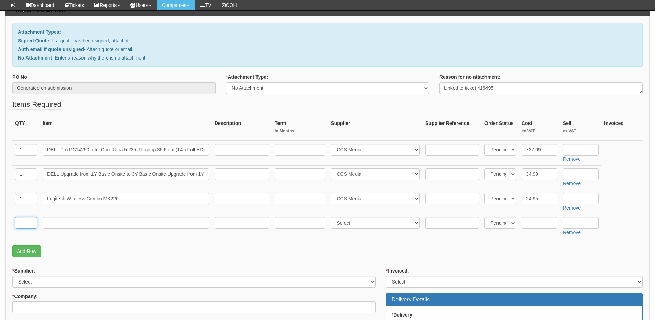
click at [22, 224] on input "text" at bounding box center [26, 223] width 22 height 12
type input "1"
click at [75, 225] on input "text" at bounding box center [126, 223] width 166 height 12
paste input "Anker 11 in1"
type input "Anker 11 in1"
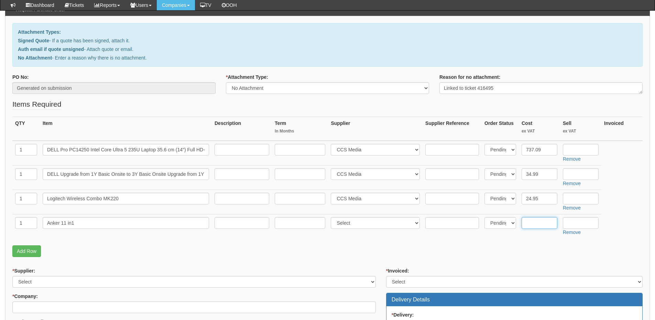
click at [538, 224] on input "text" at bounding box center [540, 223] width 36 height 12
type input "45"
click at [31, 250] on link "Add Row" at bounding box center [26, 251] width 29 height 12
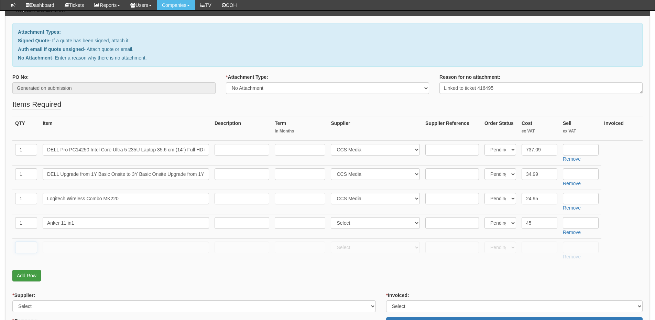
click at [26, 247] on input "text" at bounding box center [26, 247] width 22 height 12
type input "1"
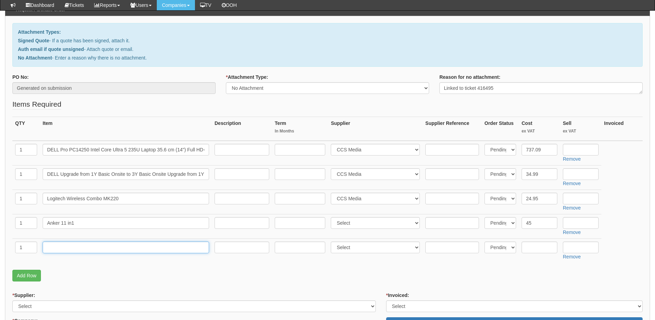
click at [61, 246] on input "text" at bounding box center [126, 247] width 166 height 12
type input "Dell Monitor"
click at [544, 248] on input "text" at bounding box center [540, 247] width 36 height 12
type input "104.99"
click at [443, 248] on input "text" at bounding box center [452, 247] width 54 height 12
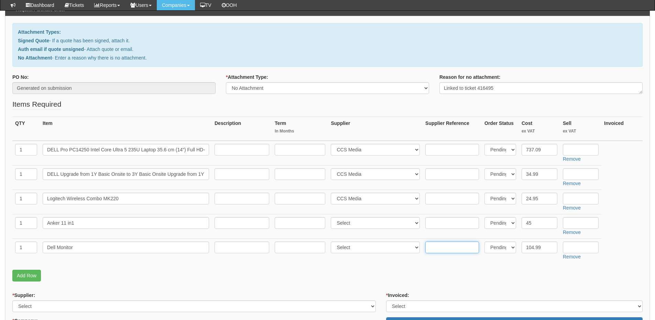
paste input "DELL-P2425H"
type input "DELL-P2425H"
click at [376, 247] on select "Select 123 REG.co.uk 1Password 3 4Gon AA Jones Electric Ltd Abzorb Access Group…" at bounding box center [375, 247] width 89 height 12
select select "230"
click at [333, 241] on select "Select 123 REG.co.uk 1Password 3 4Gon AA Jones Electric Ltd Abzorb Access Group…" at bounding box center [375, 247] width 89 height 12
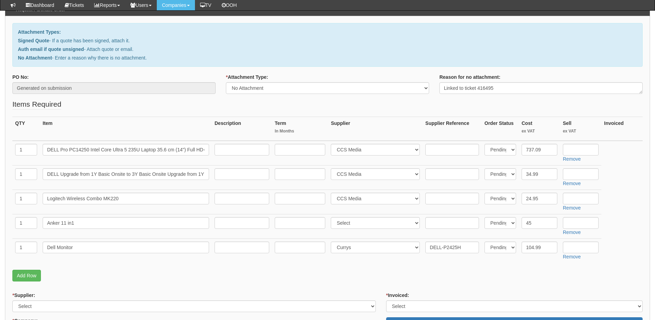
drag, startPoint x: 236, startPoint y: 231, endPoint x: 234, endPoint y: 226, distance: 5.7
click at [236, 231] on td at bounding box center [242, 226] width 60 height 24
click at [234, 225] on input "text" at bounding box center [242, 223] width 55 height 12
paste input "https://www.amazon.co.uk/dp/B09Q5V9G5P/?tag=ceukreviews-22266964-21&linkCode=og…"
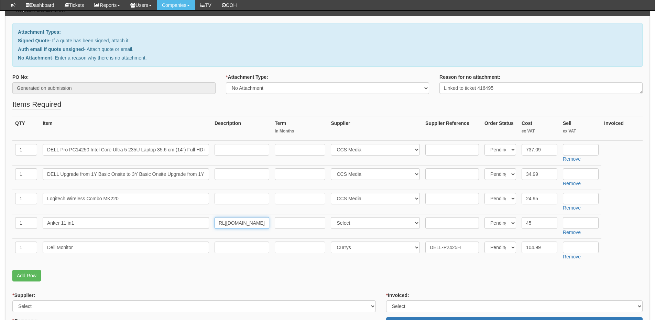
type input "https://www.amazon.co.uk/dp/B09Q5V9G5P/?tag=ceukreviews-22266964-21&linkCode=og…"
click at [353, 223] on select "Select 123 REG.co.uk 1Password 3 4Gon AA Jones Electric Ltd Abzorb Access Group…" at bounding box center [375, 223] width 89 height 12
select select "13"
click at [333, 217] on select "Select 123 REG.co.uk 1Password 3 4Gon AA Jones Electric Ltd Abzorb Access Group…" at bounding box center [375, 223] width 89 height 12
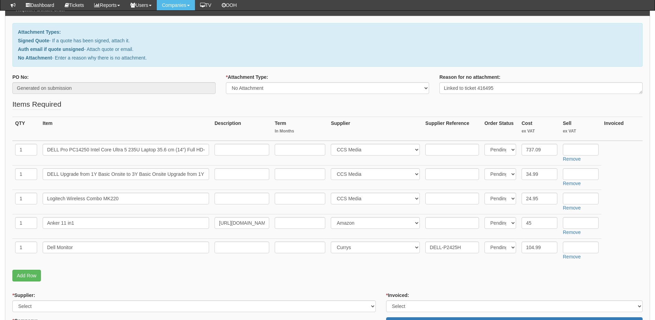
drag, startPoint x: 548, startPoint y: 229, endPoint x: 539, endPoint y: 223, distance: 11.0
click at [544, 226] on td "45" at bounding box center [539, 226] width 41 height 24
click at [538, 223] on input "45" at bounding box center [540, 223] width 36 height 12
click at [588, 223] on input "text" at bounding box center [581, 223] width 36 height 12
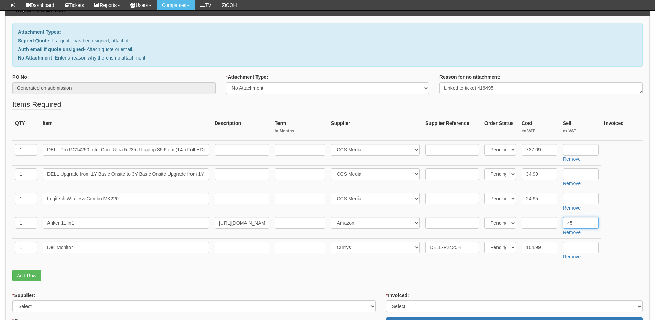
type input "45"
click at [537, 227] on input "text" at bounding box center [540, 223] width 36 height 12
type input "38"
click at [576, 245] on input "text" at bounding box center [581, 247] width 36 height 12
type input "114.99"
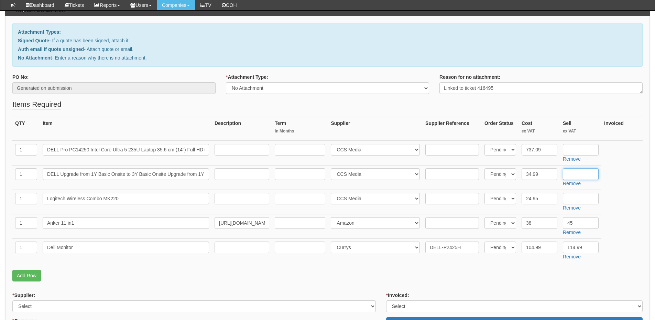
click at [574, 171] on input "text" at bounding box center [581, 174] width 36 height 12
type input "54.99"
click at [572, 200] on input "text" at bounding box center [581, 199] width 36 height 12
type input "29.99"
click at [575, 150] on input "text" at bounding box center [581, 150] width 36 height 12
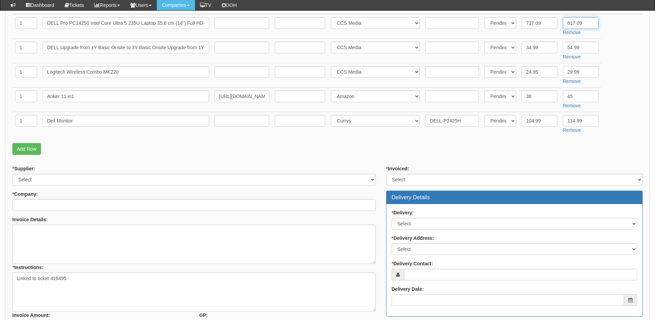
scroll to position [206, 0]
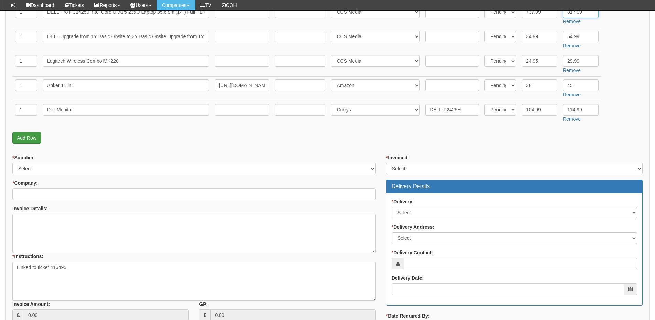
type input "817.09"
click at [27, 134] on link "Add Row" at bounding box center [26, 138] width 29 height 12
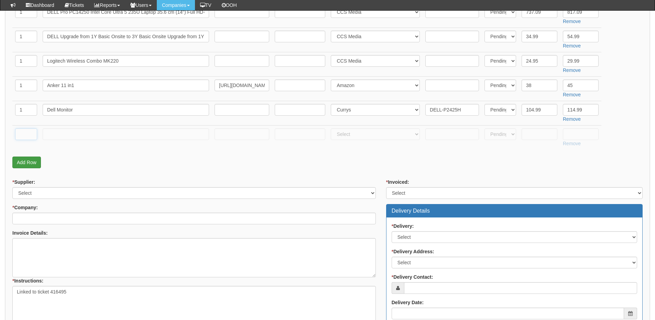
click at [27, 134] on input "text" at bounding box center [26, 134] width 22 height 12
type input "1"
click at [59, 131] on input "text" at bounding box center [126, 134] width 166 height 12
type input "Delivery"
click at [574, 134] on input "text" at bounding box center [581, 134] width 36 height 12
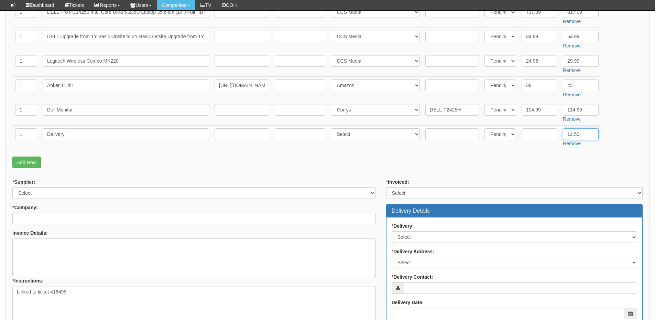
type input "12.50"
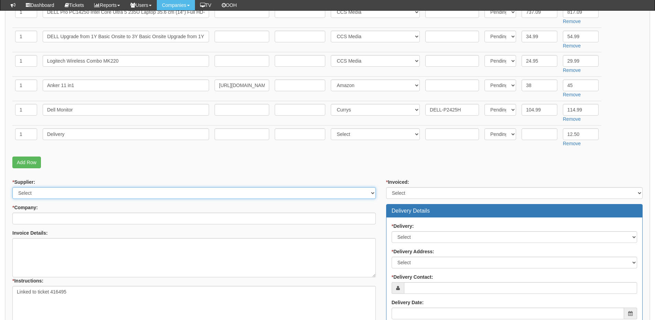
click at [85, 188] on select "Select 123 REG.co.uk 1Password 3 4Gon AA Jones Electric Ltd Abzorb Access Group…" at bounding box center [194, 193] width 364 height 12
select select "124"
click at [12, 187] on select "Select 123 REG.co.uk 1Password 3 4Gon AA Jones Electric Ltd Abzorb Access Group…" at bounding box center [194, 193] width 364 height 12
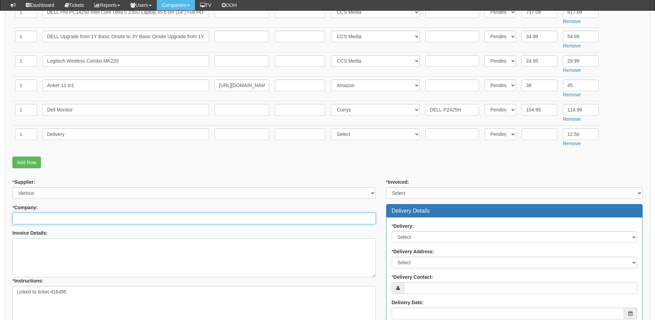
click at [37, 217] on input "* Company:" at bounding box center [194, 219] width 364 height 12
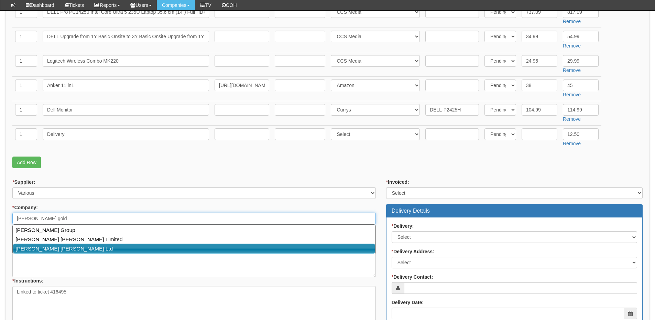
click at [49, 246] on link "Smailes Goldie Selby Ltd" at bounding box center [194, 249] width 362 height 10
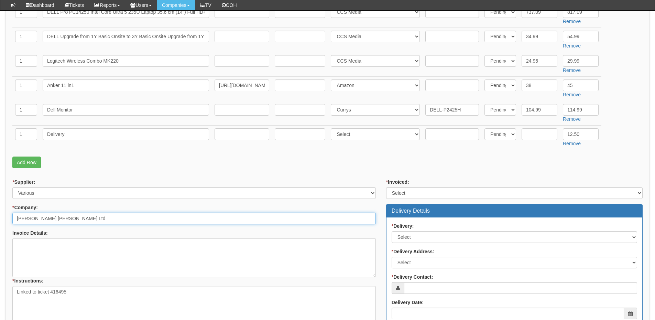
type input "Smailes Goldie Selby Ltd"
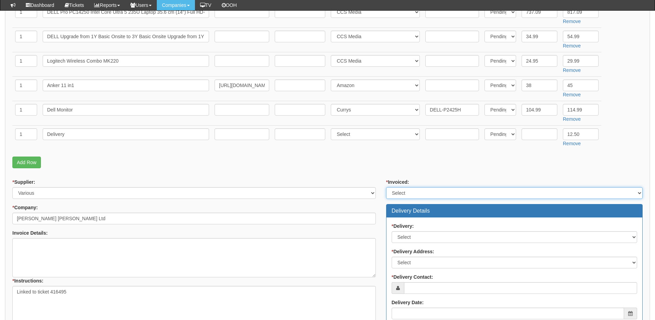
drag, startPoint x: 411, startPoint y: 193, endPoint x: 409, endPoint y: 198, distance: 5.6
click at [411, 193] on select "Select Yes No N/A STB (part of order)" at bounding box center [514, 193] width 257 height 12
select select "2"
click at [386, 187] on select "Select Yes No N/A STB (part of order)" at bounding box center [514, 193] width 257 height 12
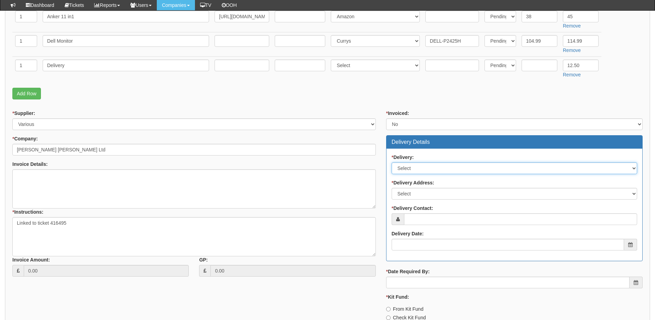
drag, startPoint x: 409, startPoint y: 168, endPoint x: 409, endPoint y: 173, distance: 4.8
click at [409, 168] on select "Select No Not Applicable Yes" at bounding box center [515, 168] width 246 height 12
select select "1"
click at [392, 162] on select "Select No Not Applicable Yes" at bounding box center [515, 168] width 246 height 12
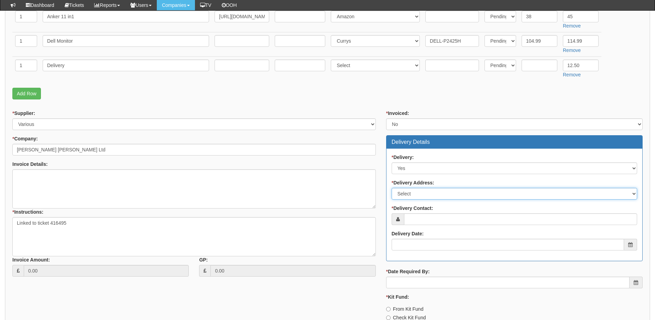
drag, startPoint x: 411, startPoint y: 193, endPoint x: 411, endPoint y: 198, distance: 5.9
click at [411, 193] on select "Select Not Applicable Main Address - YO8 4PW Other" at bounding box center [515, 194] width 246 height 12
select select "other"
click at [392, 188] on select "Select Not Applicable Main Address - YO8 4PW Other" at bounding box center [515, 194] width 246 height 12
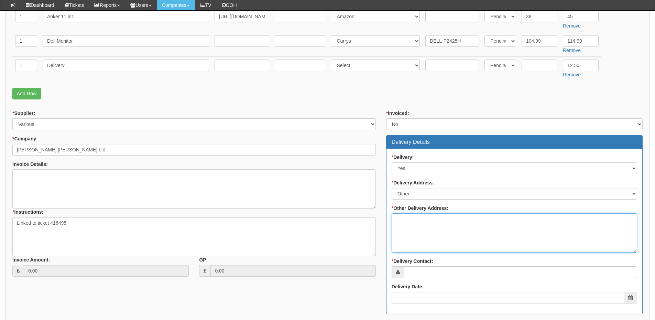
click at [413, 226] on textarea "* Other Delivery Address:" at bounding box center [515, 232] width 246 height 39
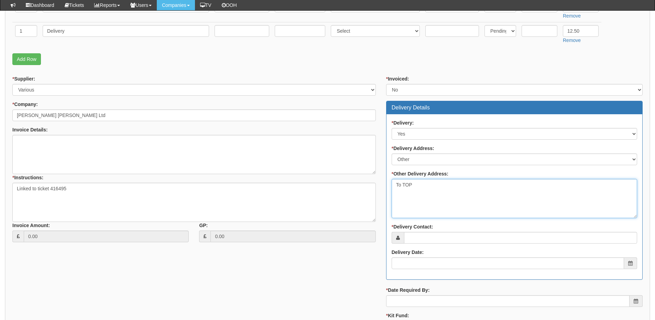
type textarea "To TOP"
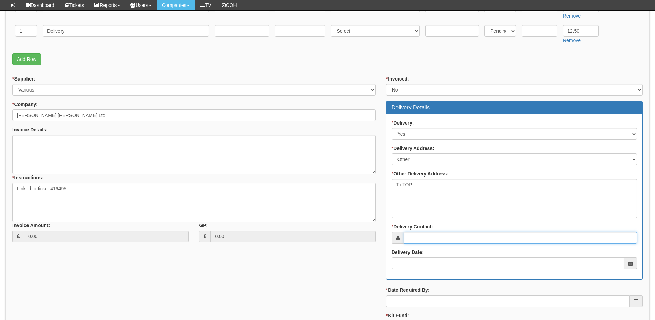
click at [414, 235] on input "* Delivery Contact:" at bounding box center [520, 238] width 233 height 12
click at [439, 238] on input "* Delivery Contact:" at bounding box center [520, 238] width 233 height 12
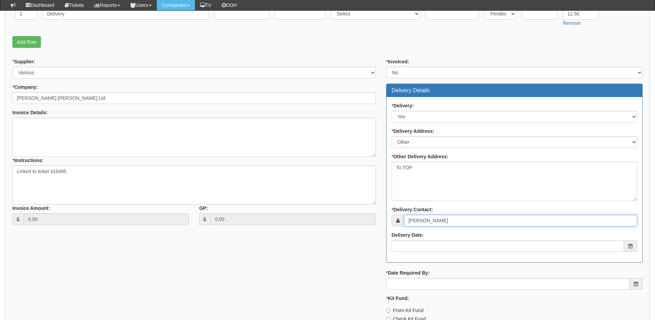
scroll to position [344, 0]
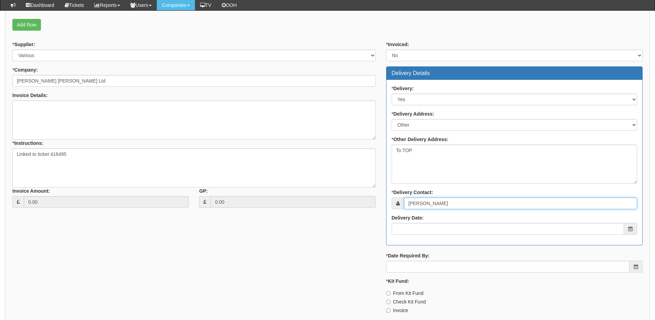
type input "Mark Todd"
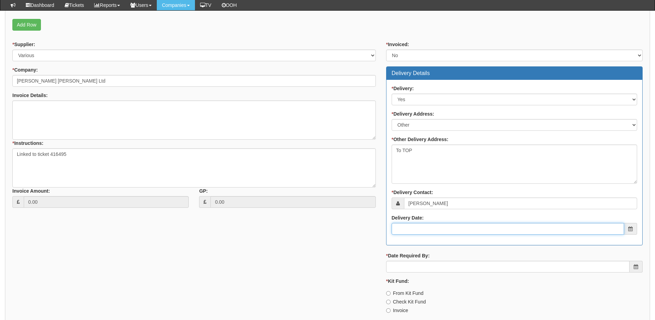
click at [439, 234] on input "Delivery Date:" at bounding box center [508, 229] width 233 height 12
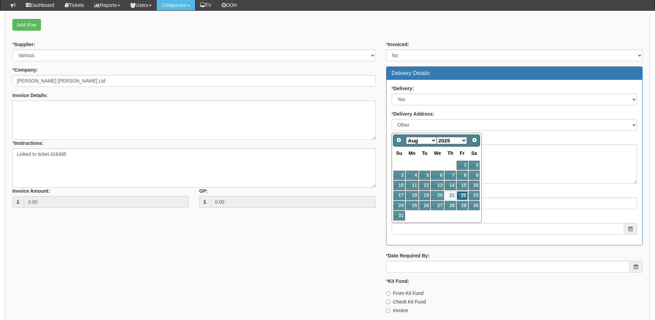
click at [463, 198] on link "22" at bounding box center [462, 195] width 11 height 9
type input "2025-08-22"
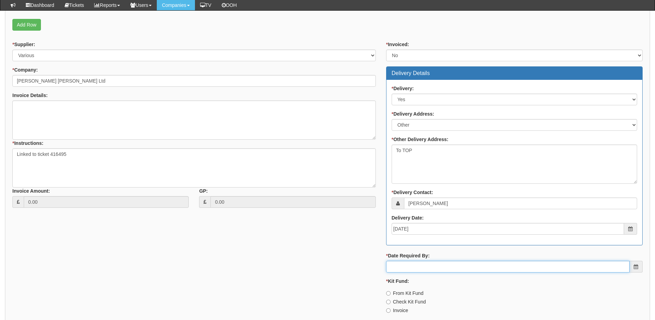
click at [451, 267] on input "* Date Required By:" at bounding box center [508, 267] width 244 height 12
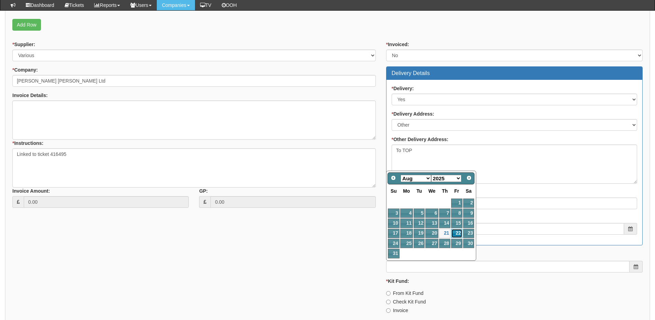
click at [458, 229] on link "22" at bounding box center [456, 233] width 11 height 9
type input "2025-08-22"
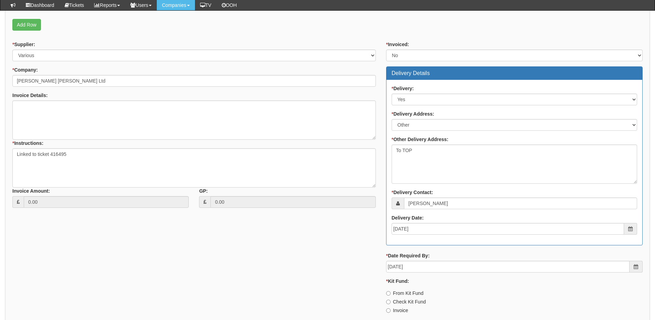
scroll to position [400, 0]
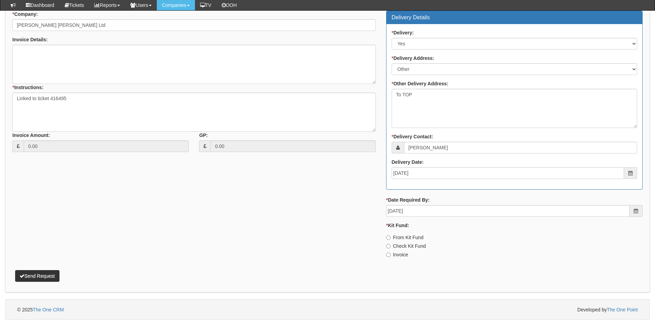
click at [394, 255] on label "Invoice" at bounding box center [397, 254] width 22 height 7
click at [391, 240] on input "Invoice" at bounding box center [388, 237] width 4 height 4
radio input "true"
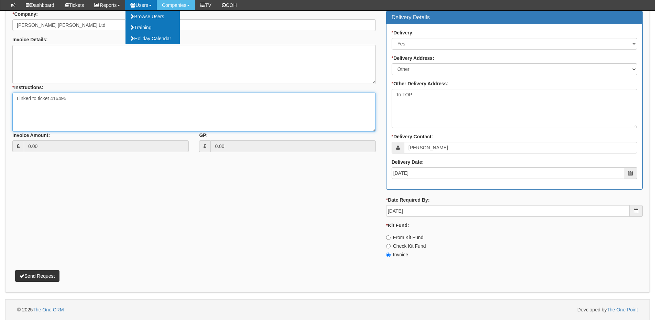
click at [105, 105] on textarea "Linked to ticket 416495" at bounding box center [194, 112] width 364 height 39
paste textarea "Max Scargill"
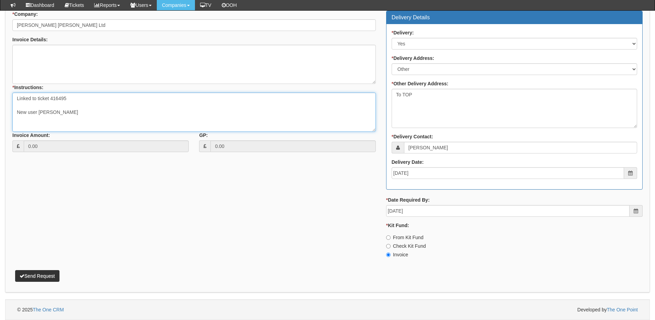
type textarea "Linked to ticket 416495 New user Max Scargill"
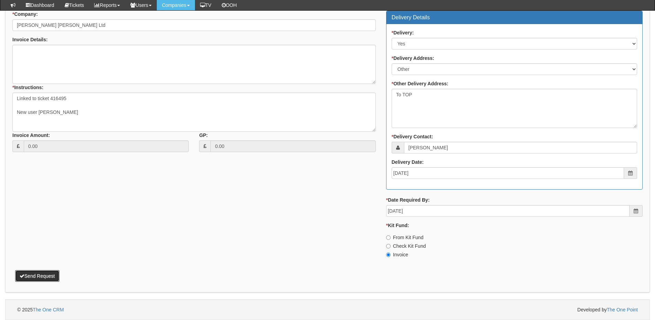
click at [36, 278] on button "Send Request" at bounding box center [37, 276] width 44 height 12
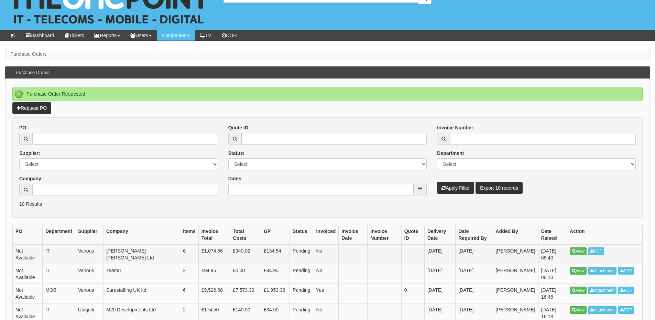
scroll to position [69, 0]
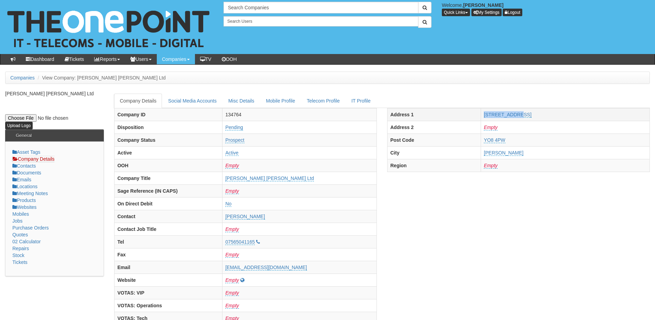
drag, startPoint x: 506, startPoint y: 115, endPoint x: 546, endPoint y: 115, distance: 40.2
click at [546, 115] on tr "Address [STREET_ADDRESS]" at bounding box center [519, 114] width 262 height 13
copy tr "[STREET_ADDRESS]"
drag, startPoint x: 537, startPoint y: 138, endPoint x: 506, endPoint y: 138, distance: 31.0
click at [506, 138] on tr "Post Code YO8 4PW" at bounding box center [519, 139] width 262 height 13
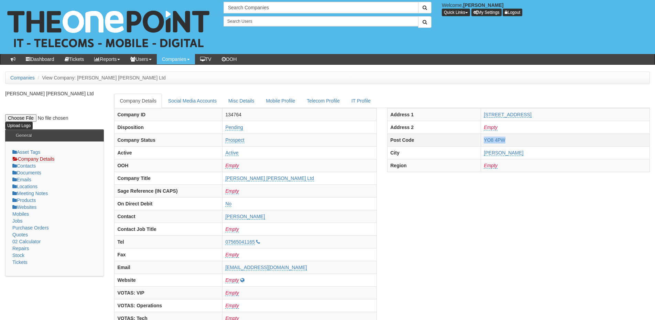
copy tr "YO8 4PW"
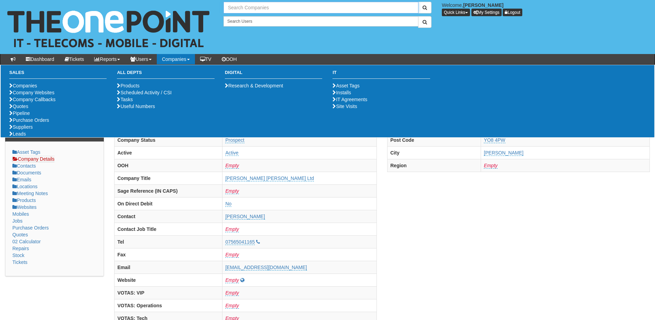
click at [246, 8] on input "text" at bounding box center [321, 8] width 195 height 12
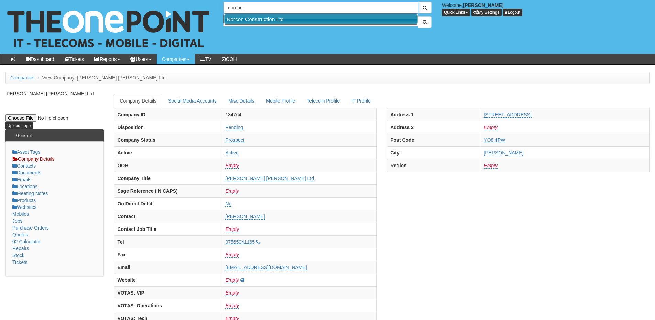
click at [250, 18] on link "Norcon Construction Ltd" at bounding box center [321, 19] width 194 height 10
type input "Norcon Construction Ltd"
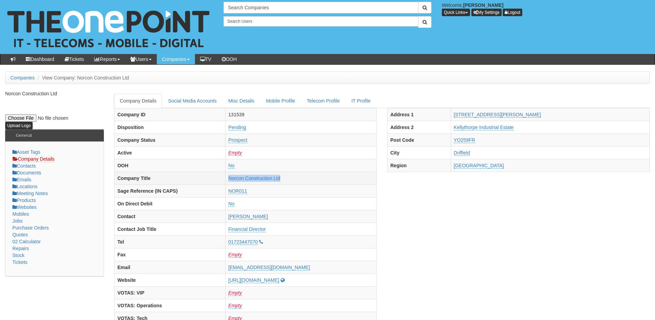
drag, startPoint x: 315, startPoint y: 180, endPoint x: 236, endPoint y: 183, distance: 79.2
click at [236, 183] on td "Norcon Construction Ltd" at bounding box center [301, 178] width 151 height 13
copy link "Norcon Construction Ltd"
drag, startPoint x: 465, startPoint y: 111, endPoint x: 521, endPoint y: 113, distance: 56.8
click at [521, 113] on tr "Address [STREET_ADDRESS][PERSON_NAME]" at bounding box center [519, 114] width 262 height 13
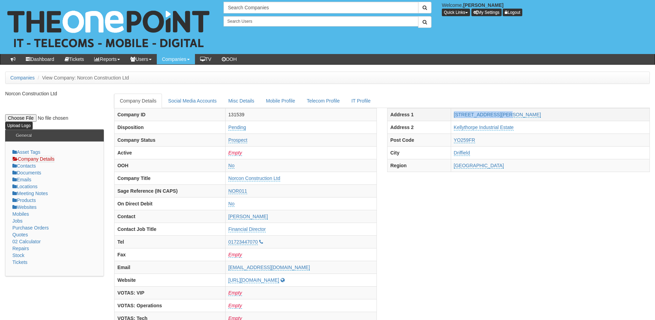
copy tr "[STREET_ADDRESS][PERSON_NAME]"
drag, startPoint x: 470, startPoint y: 127, endPoint x: 544, endPoint y: 130, distance: 74.7
click at [544, 130] on td "Kellythorpe Industrial Estate" at bounding box center [550, 127] width 199 height 13
copy link "Kellythorpe Industrial Estate"
drag, startPoint x: 466, startPoint y: 153, endPoint x: 493, endPoint y: 153, distance: 26.8
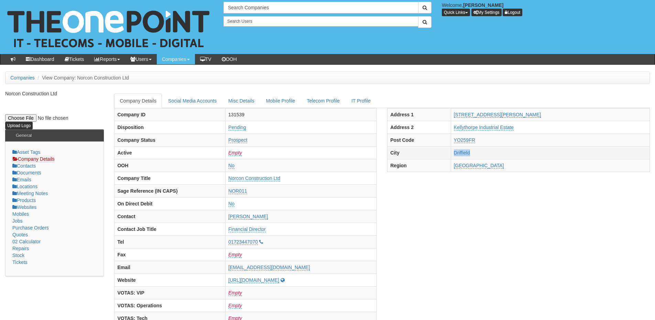
click at [493, 153] on tr "City Driffield" at bounding box center [519, 152] width 262 height 13
copy tr "Driffield"
drag, startPoint x: 463, startPoint y: 139, endPoint x: 502, endPoint y: 139, distance: 39.9
click at [502, 139] on tr "Post Code YO259FR" at bounding box center [519, 139] width 262 height 13
copy tr "YO259FR"
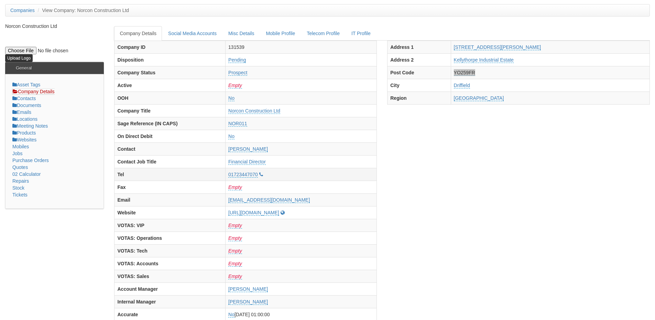
scroll to position [69, 0]
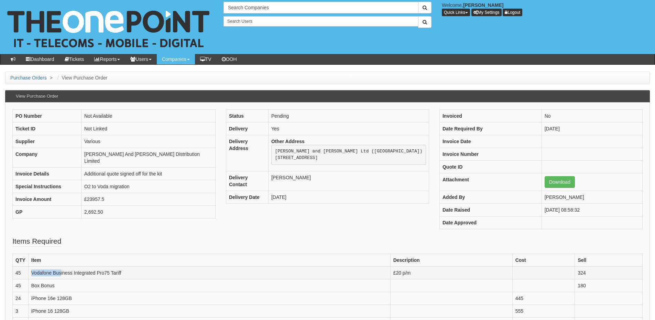
drag, startPoint x: 31, startPoint y: 272, endPoint x: 61, endPoint y: 271, distance: 29.9
click at [61, 271] on td "Vodafone Business Integrated Pro75 Tariff" at bounding box center [209, 272] width 362 height 13
click at [73, 273] on td "Vodafone Business Integrated Pro75 Tariff" at bounding box center [209, 272] width 362 height 13
drag, startPoint x: 32, startPoint y: 273, endPoint x: 136, endPoint y: 270, distance: 104.3
click at [136, 270] on td "Vodafone Business Integrated Pro75 Tariff" at bounding box center [209, 272] width 362 height 13
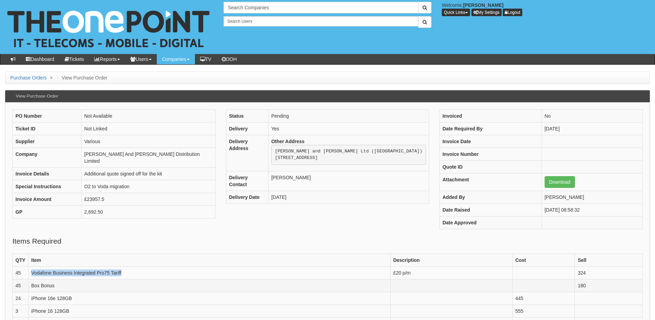
copy td "Vodafone Business Integrated Pro75 Tariff"
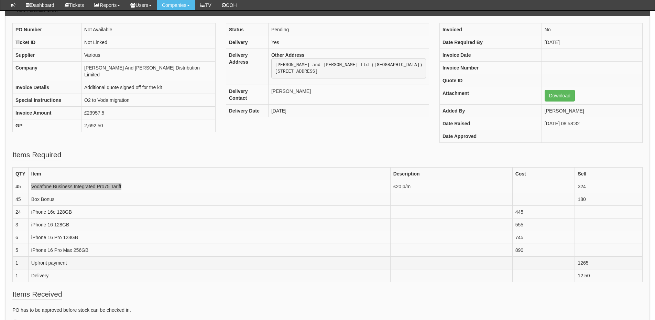
scroll to position [138, 0]
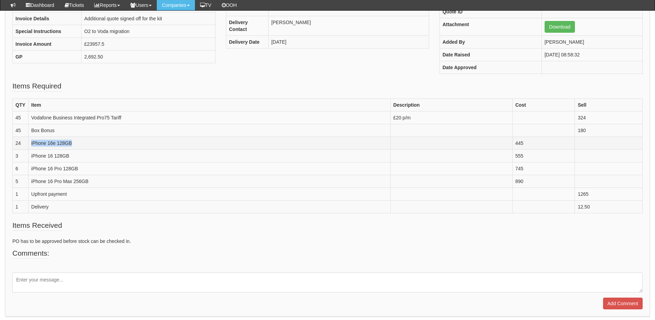
drag, startPoint x: 30, startPoint y: 143, endPoint x: 83, endPoint y: 143, distance: 52.3
click at [83, 143] on td "iPhone 16e 128GB" at bounding box center [209, 143] width 362 height 13
copy td "iPhone 16e 128GB"
drag, startPoint x: 23, startPoint y: 158, endPoint x: 75, endPoint y: 153, distance: 51.8
click at [75, 153] on tr "3 iPhone 16 128GB 555" at bounding box center [328, 155] width 630 height 13
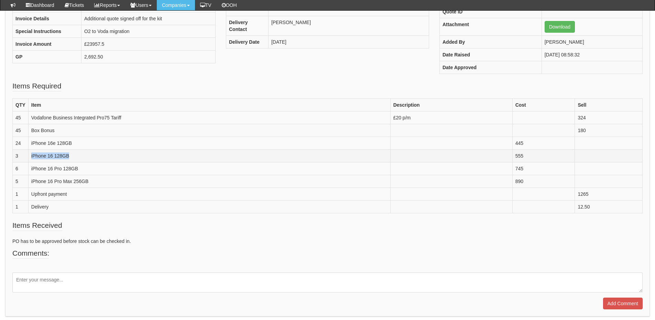
copy tr "iPhone 16 128GB"
drag, startPoint x: 26, startPoint y: 169, endPoint x: 84, endPoint y: 169, distance: 58.1
click at [84, 169] on tr "6 iPhone 16 Pro 128GB 745" at bounding box center [328, 168] width 630 height 13
copy tr "iPhone 16 Pro 128GB"
drag, startPoint x: 109, startPoint y: 186, endPoint x: 30, endPoint y: 183, distance: 79.5
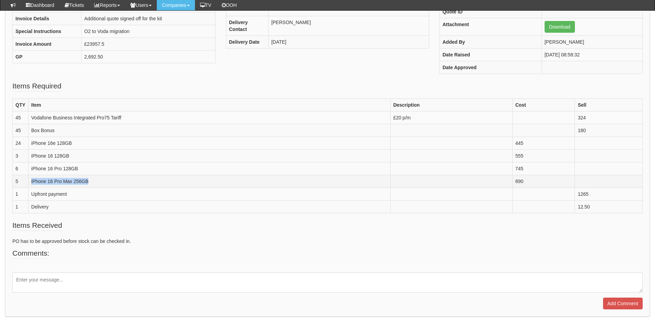
click at [30, 183] on td "iPhone 16 Pro Max 256GB" at bounding box center [209, 181] width 362 height 13
copy td "iPhone 16 Pro Max 256GB"
